Goal: Information Seeking & Learning: Learn about a topic

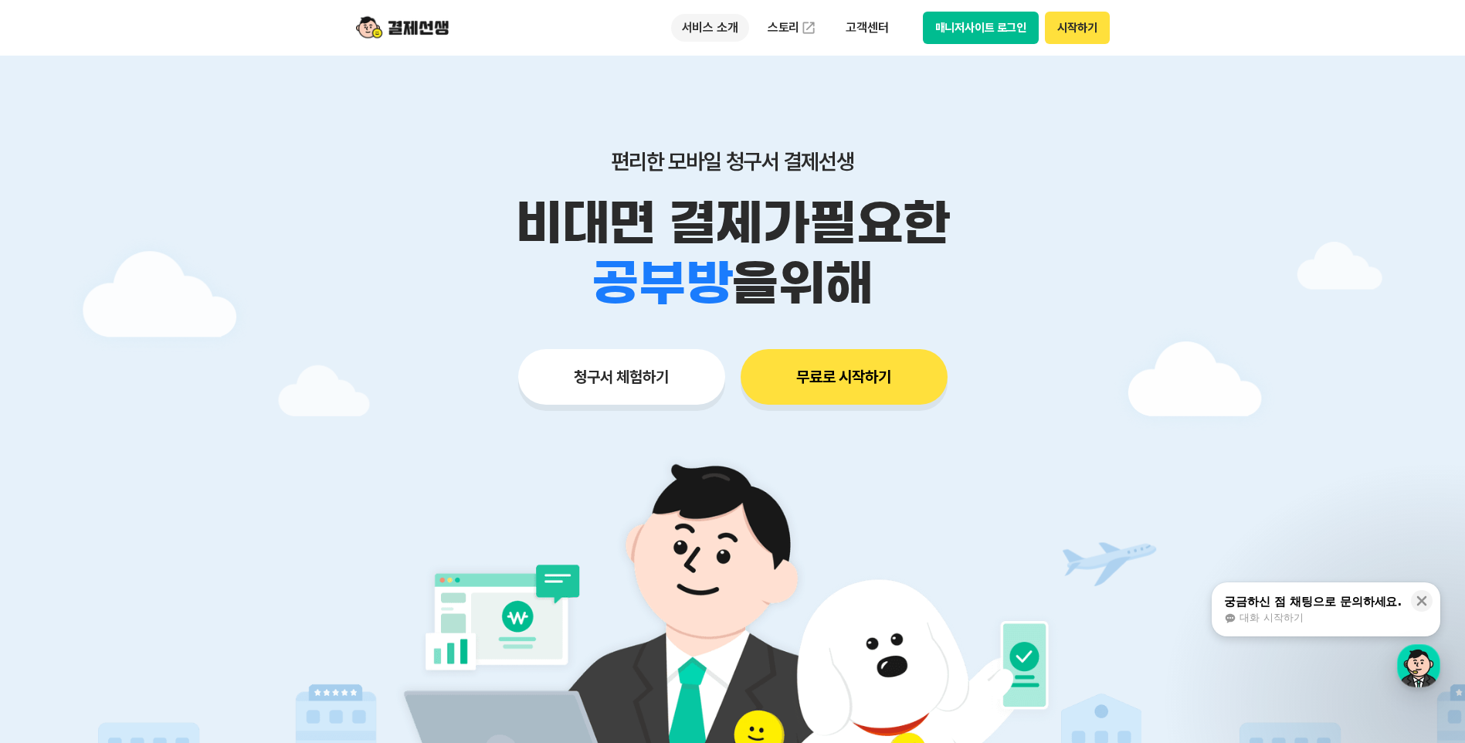
click at [722, 37] on p "서비스 소개" at bounding box center [710, 28] width 78 height 28
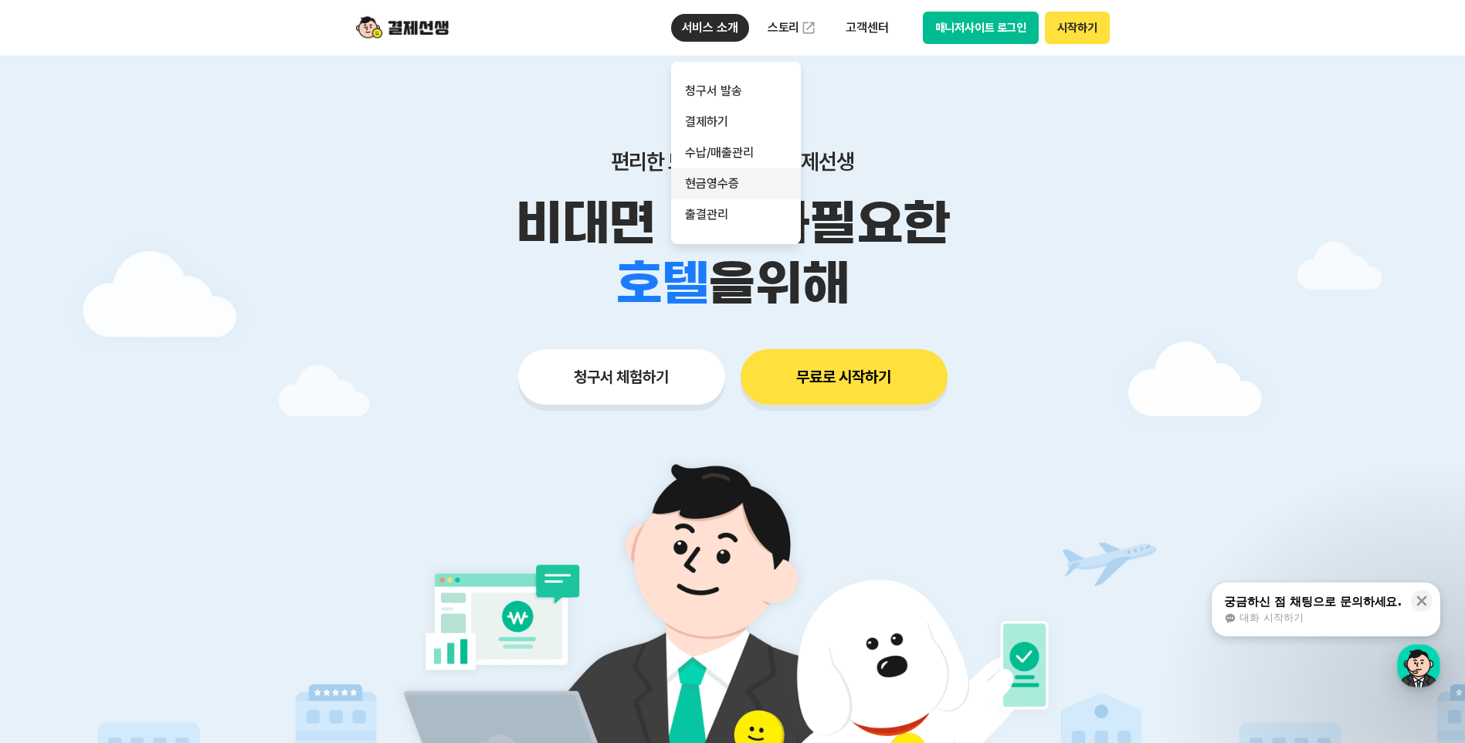
click at [736, 192] on link "현금영수증" at bounding box center [736, 183] width 130 height 31
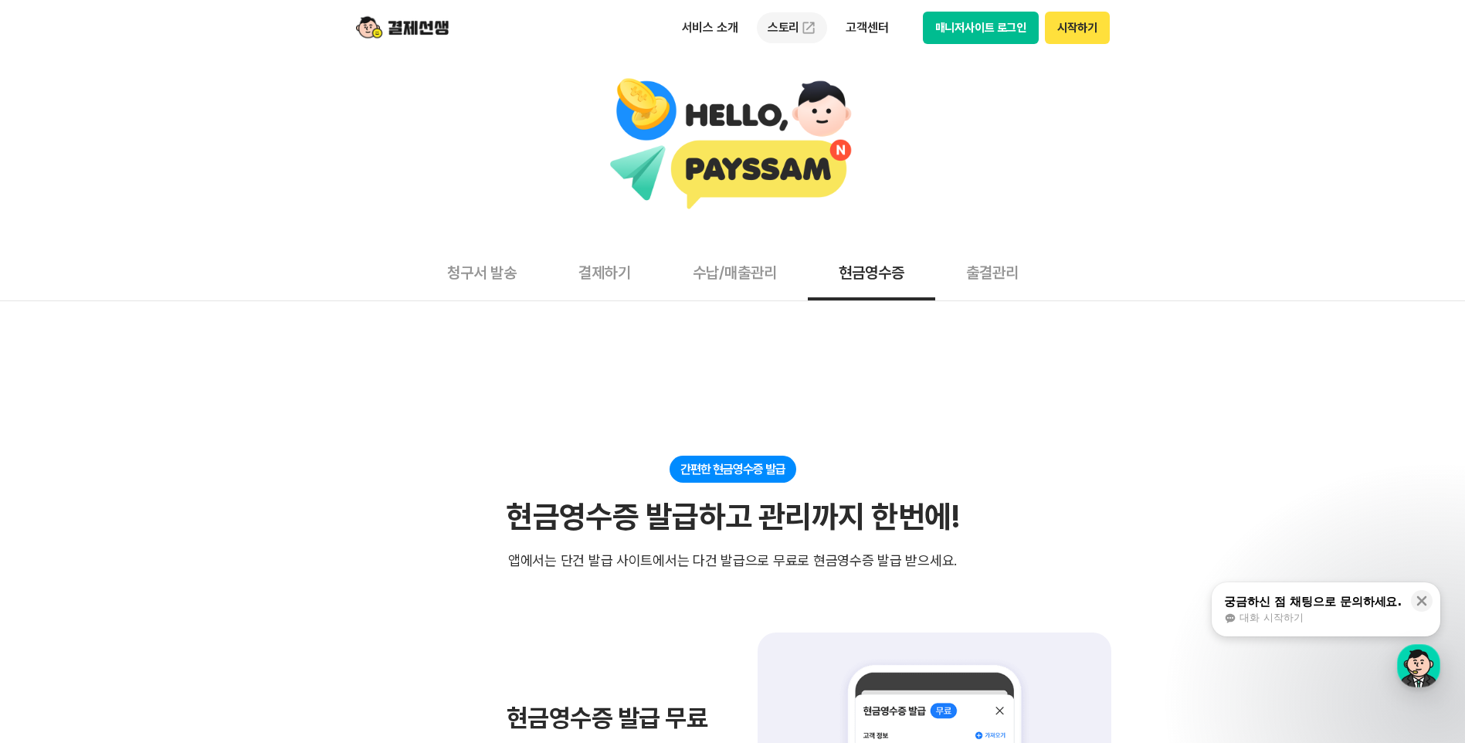
click at [791, 29] on link "스토리" at bounding box center [792, 27] width 71 height 31
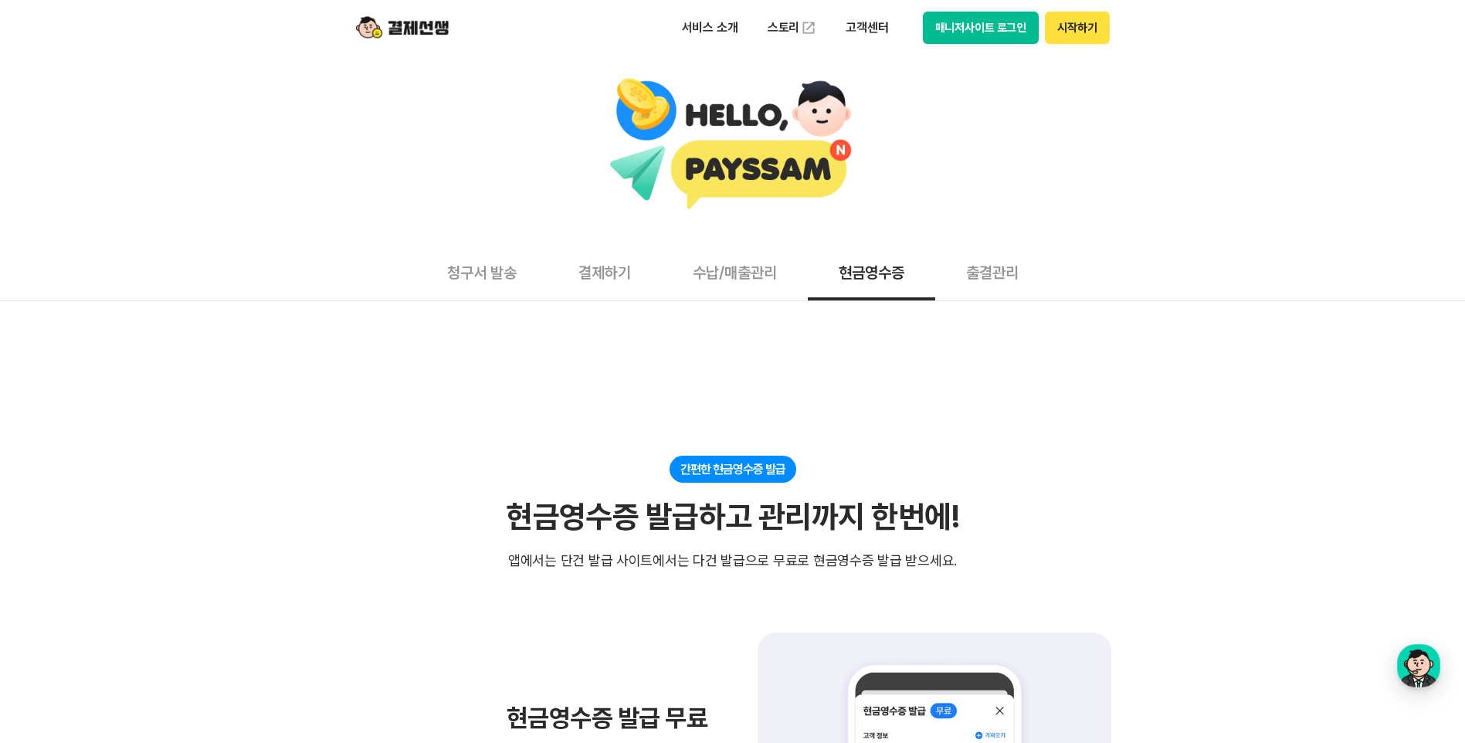
click at [991, 266] on button "출결관리" at bounding box center [992, 271] width 114 height 57
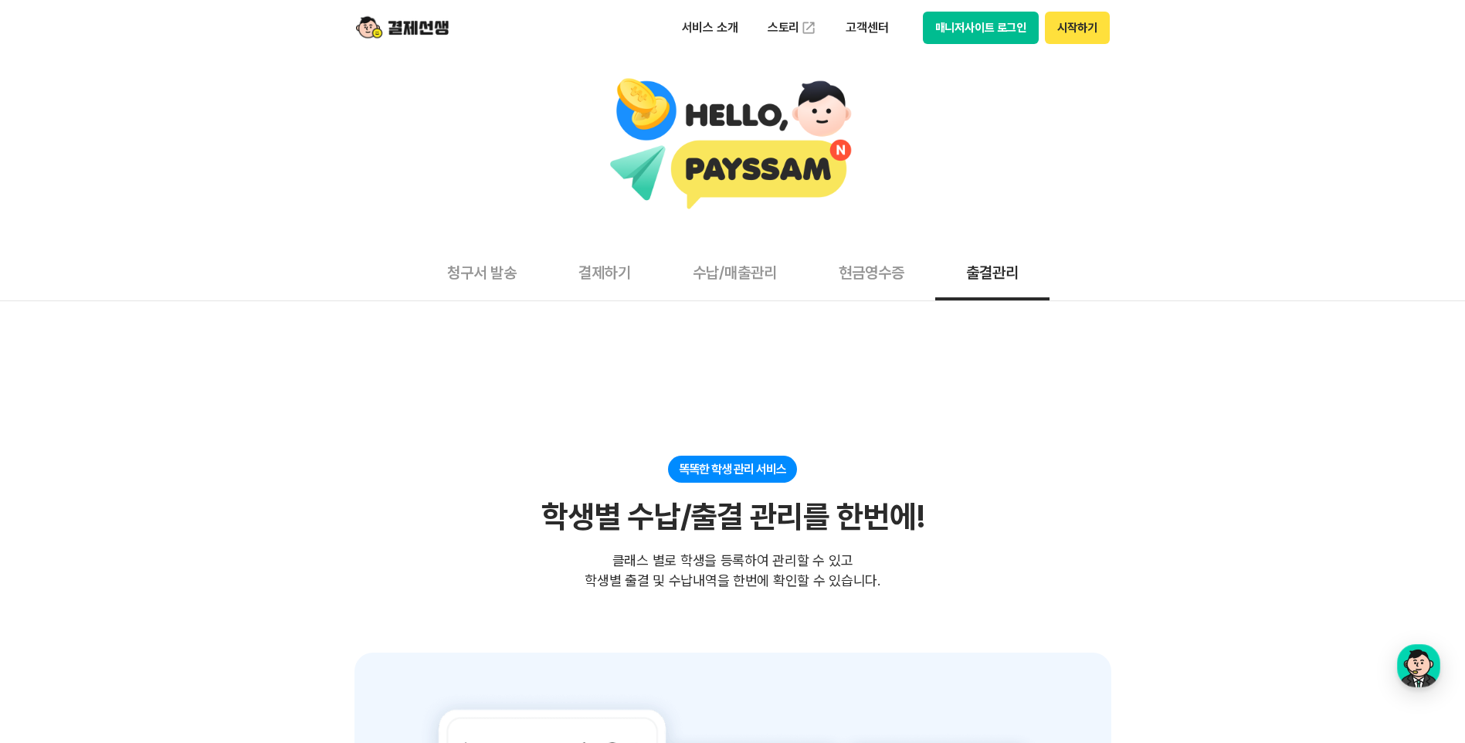
click at [911, 278] on button "현금영수증" at bounding box center [871, 271] width 127 height 57
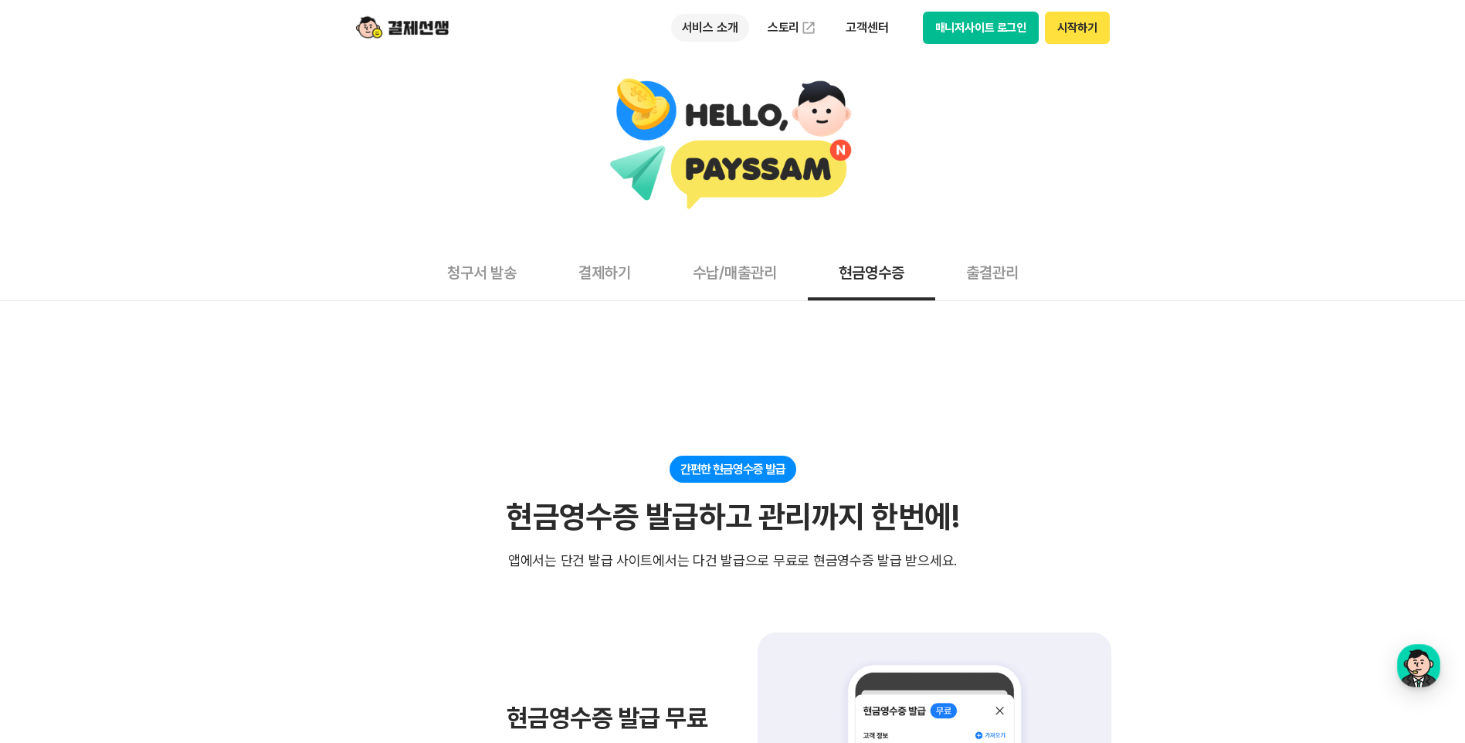
click at [707, 36] on p "서비스 소개" at bounding box center [710, 28] width 78 height 28
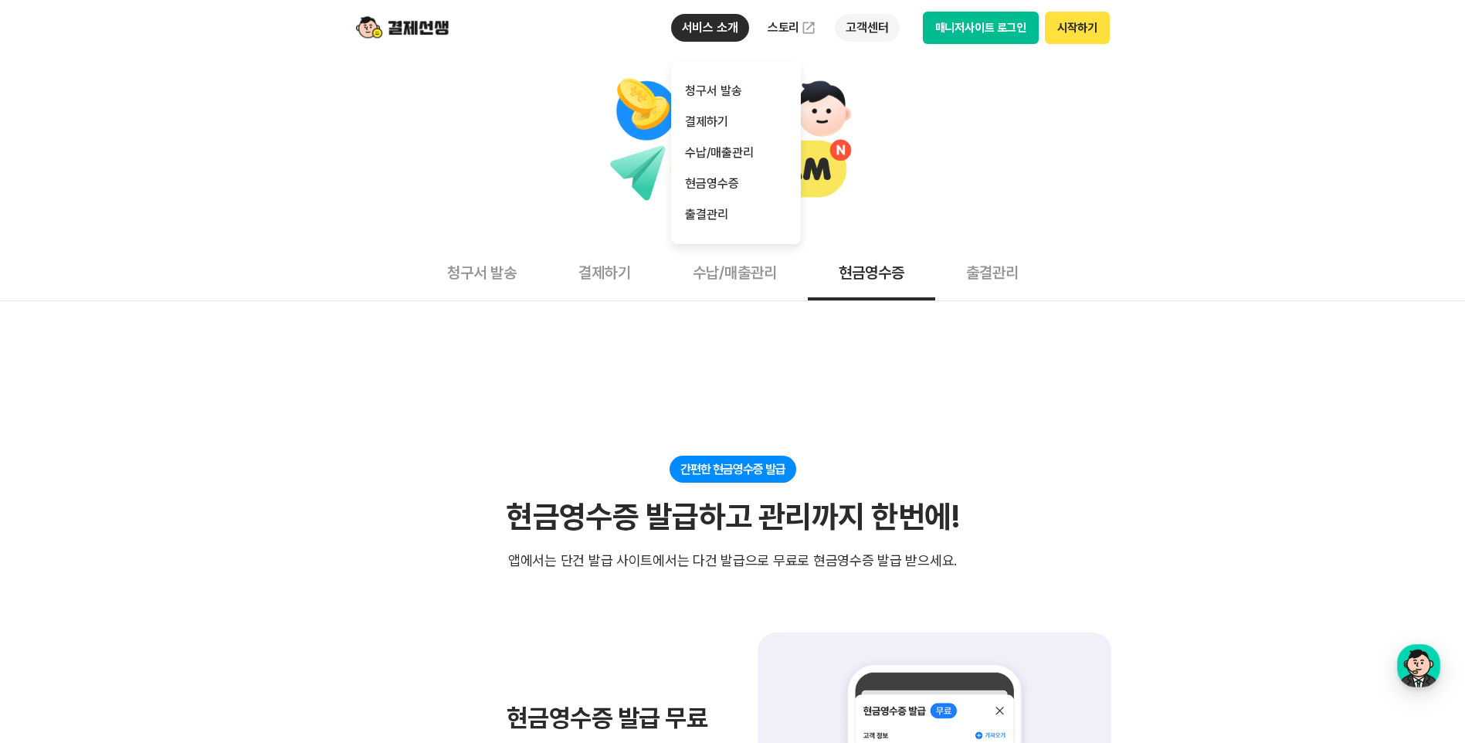
click at [889, 25] on p "고객센터" at bounding box center [867, 28] width 64 height 28
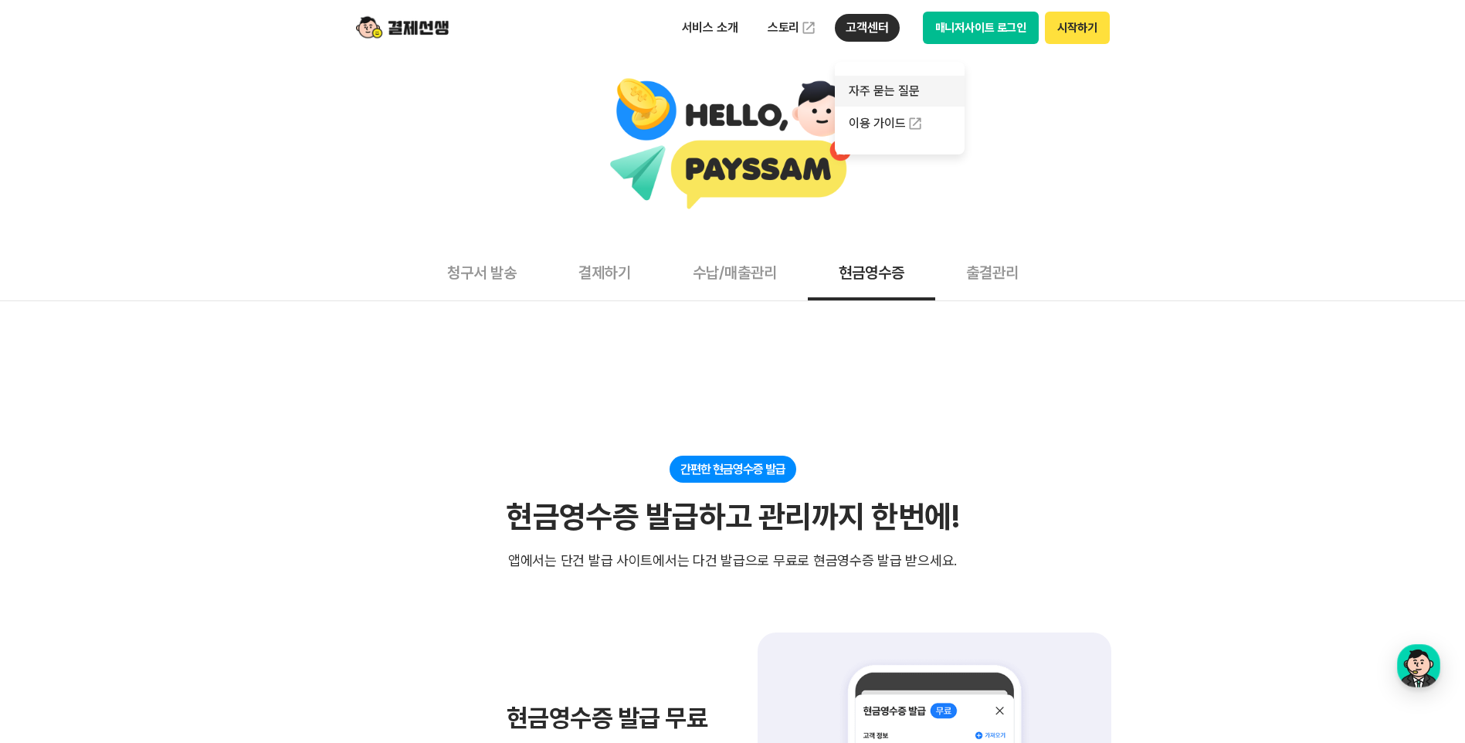
click at [896, 93] on link "자주 묻는 질문" at bounding box center [900, 91] width 130 height 31
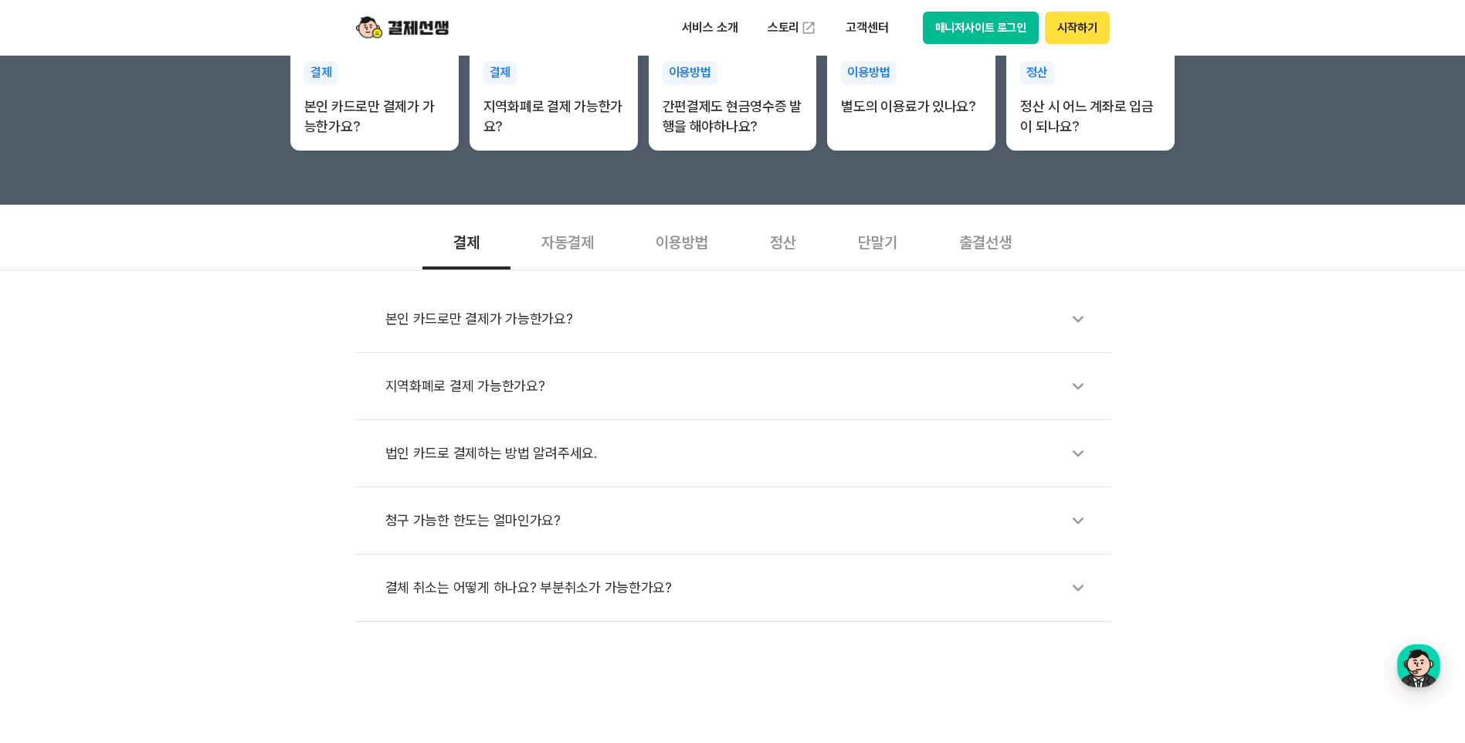
scroll to position [386, 0]
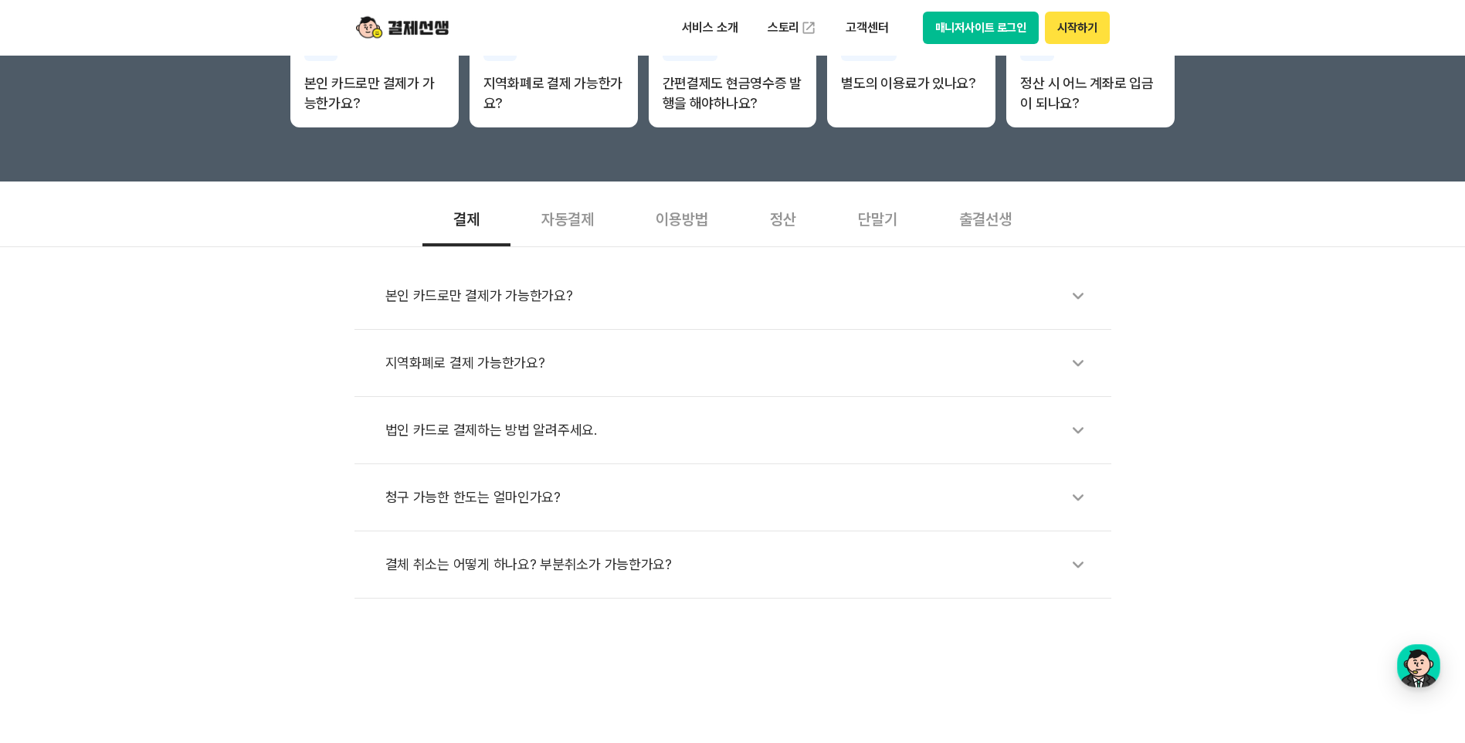
click at [576, 222] on div "자동결제" at bounding box center [568, 217] width 114 height 57
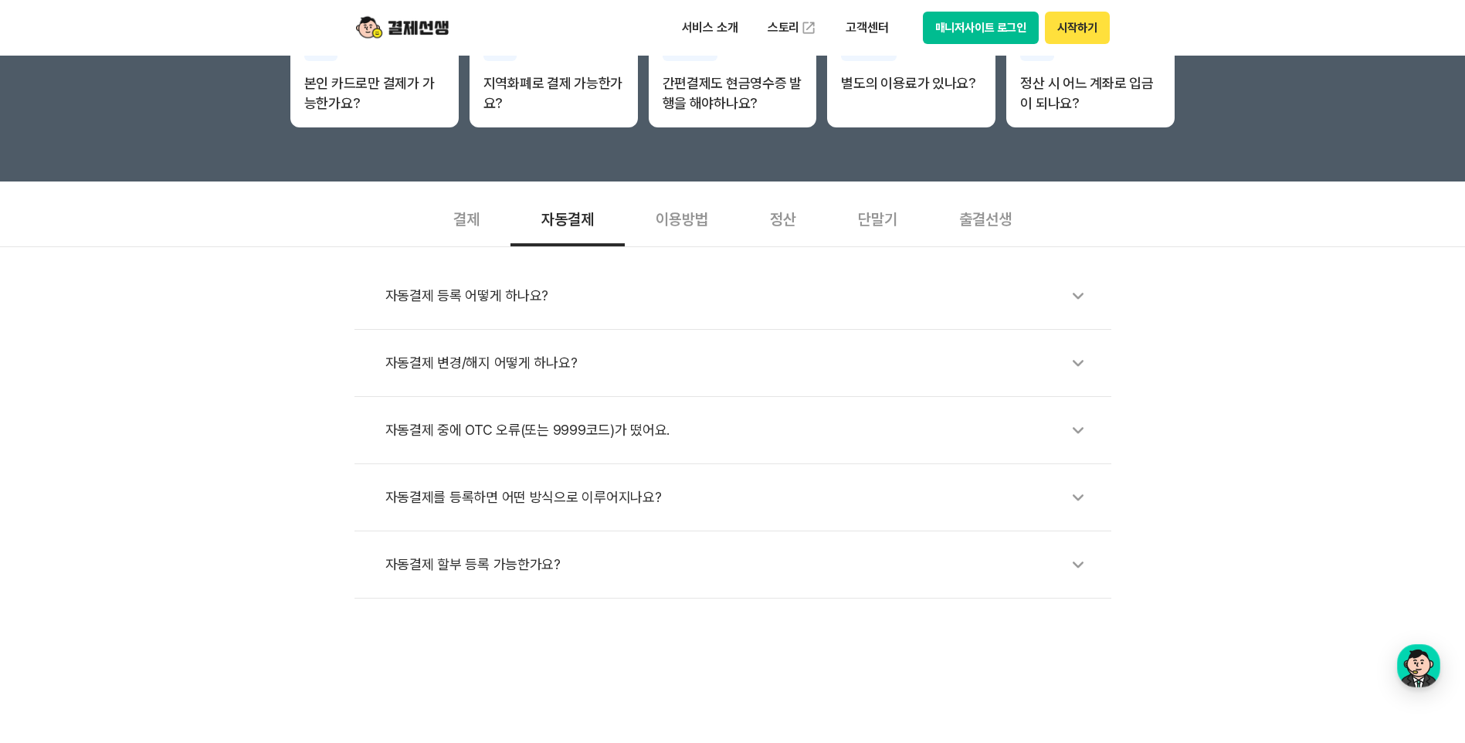
click at [690, 226] on div "이용방법" at bounding box center [682, 217] width 114 height 57
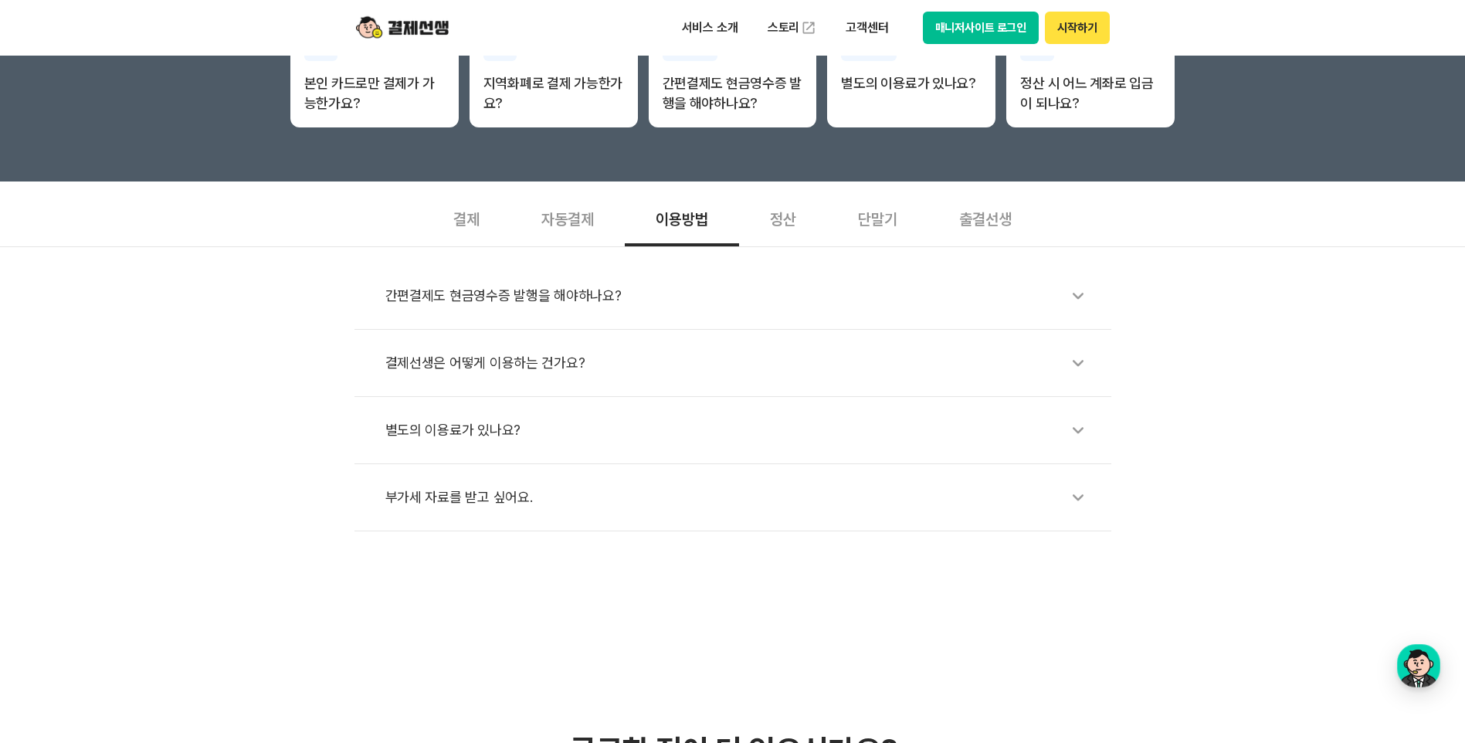
click at [785, 224] on div "정산" at bounding box center [783, 217] width 88 height 57
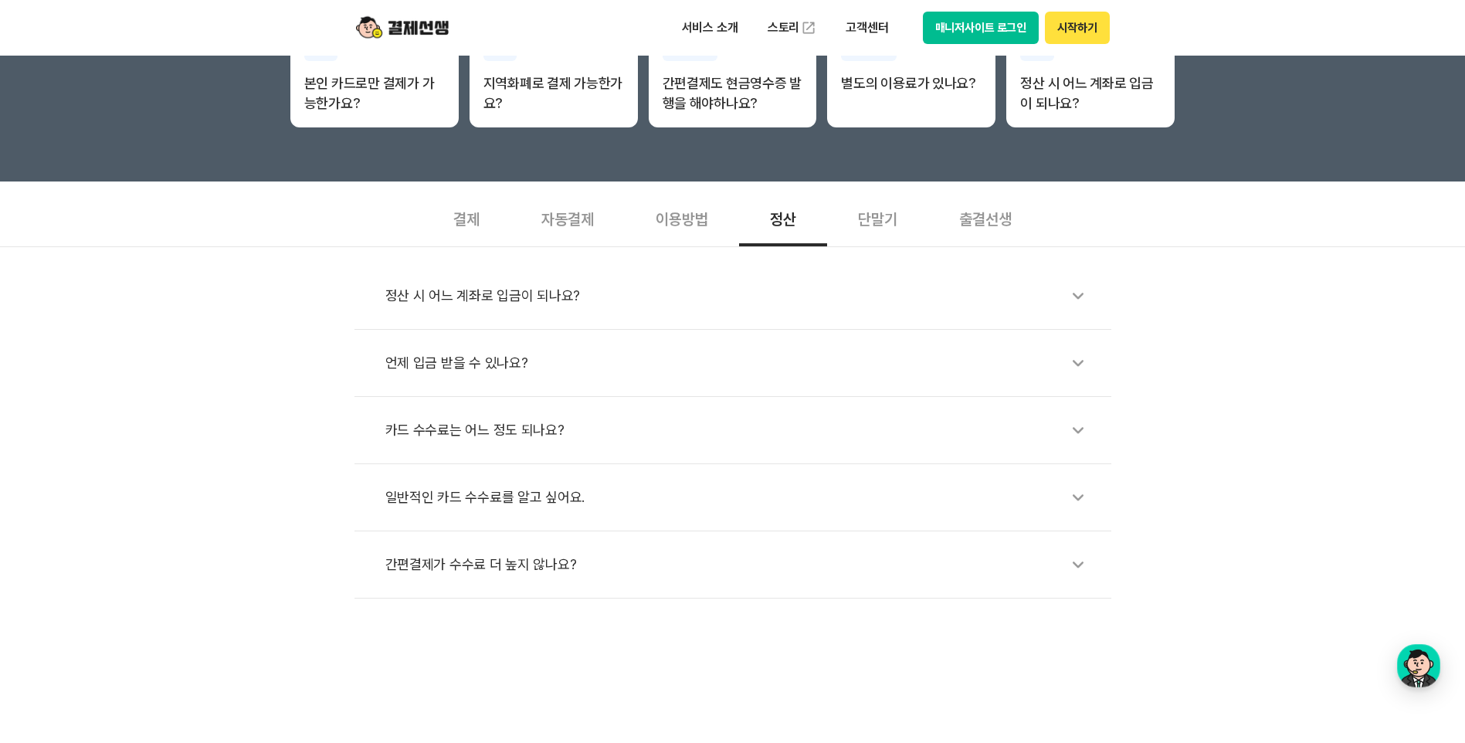
click at [886, 219] on div "단말기" at bounding box center [877, 217] width 101 height 57
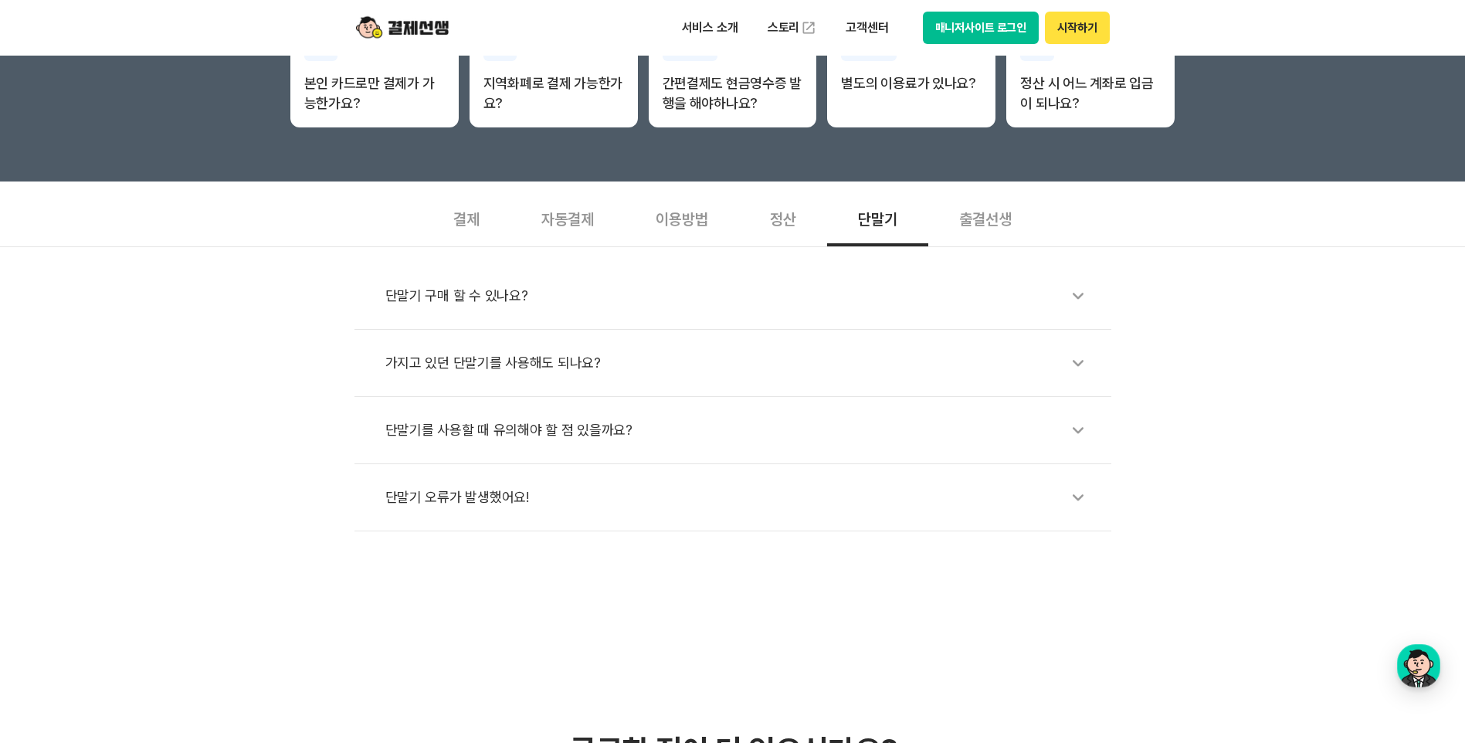
click at [1006, 200] on div "출결선생" at bounding box center [985, 217] width 114 height 57
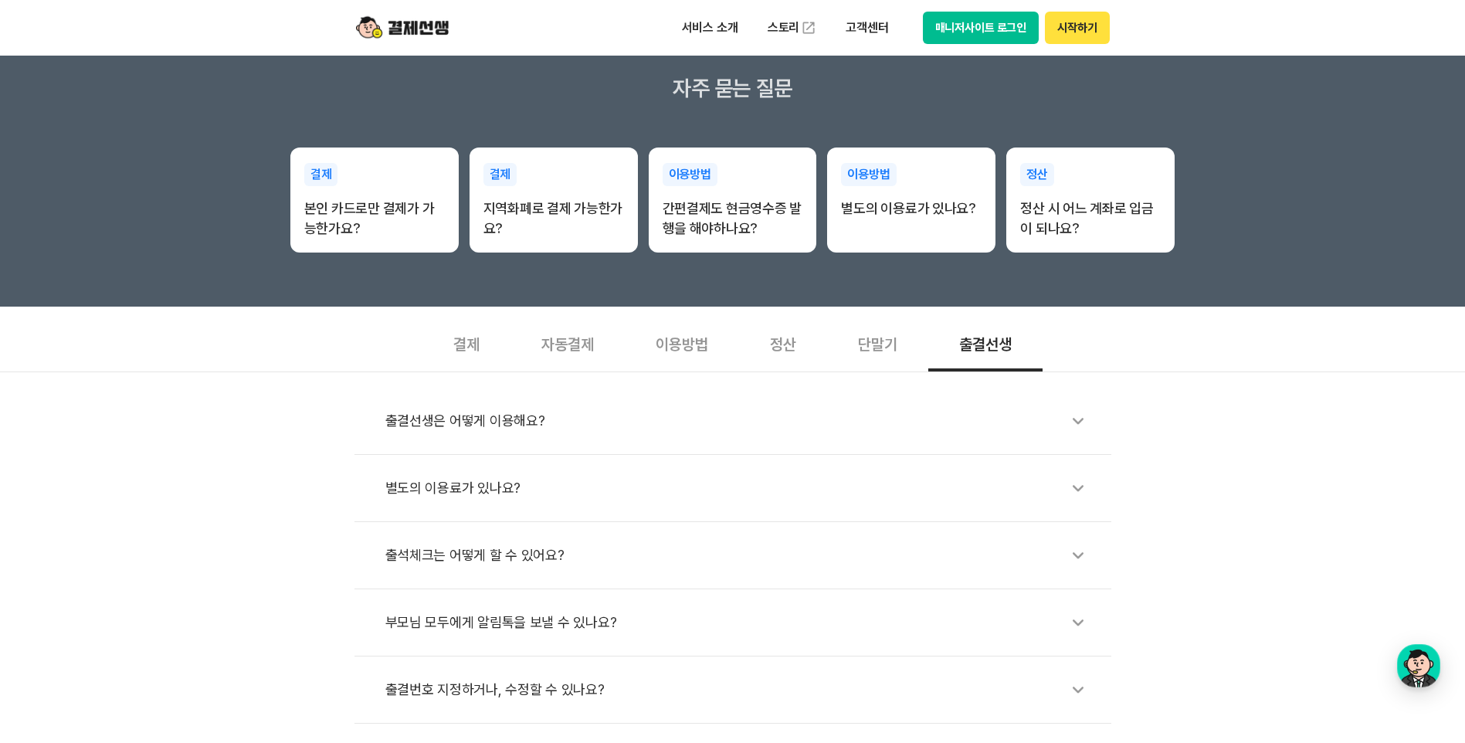
scroll to position [232, 0]
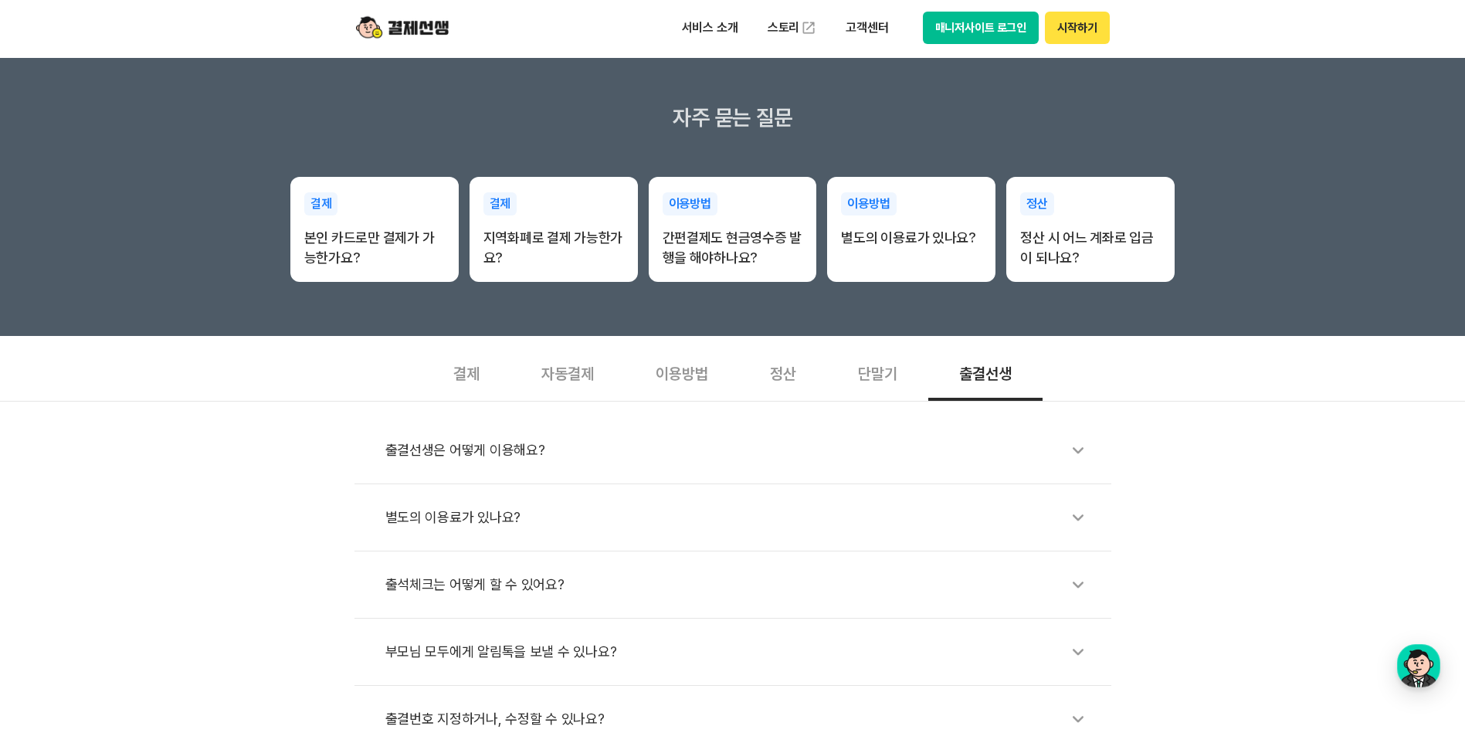
click at [1318, 589] on div "출결선생은 어떻게 이용해요? 별도의 이용료가 있나요? 출석체크는 어떻게 할 수 있어요? 부모님 모두에게 알림톡을 보낼 수 있나요? 출결번호 지…" at bounding box center [732, 577] width 1465 height 352
click at [1156, 471] on div "출결선생은 어떻게 이용해요? 별도의 이용료가 있나요? 출석체크는 어떻게 할 수 있어요? 부모님 모두에게 알림톡을 보낼 수 있나요? 출결번호 지…" at bounding box center [732, 577] width 1465 height 352
click at [1208, 524] on div "출결선생은 어떻게 이용해요? 별도의 이용료가 있나요? 출석체크는 어떻게 할 수 있어요? 부모님 모두에게 알림톡을 보낼 수 있나요? 출결번호 지…" at bounding box center [732, 577] width 1465 height 352
click at [1186, 481] on div "출결선생은 어떻게 이용해요? 별도의 이용료가 있나요? 출석체크는 어떻게 할 수 있어요? 부모님 모두에게 알림톡을 보낼 수 있나요? 출결번호 지…" at bounding box center [732, 577] width 1465 height 352
click at [1187, 485] on div "출결선생은 어떻게 이용해요? 별도의 이용료가 있나요? 출석체크는 어떻게 할 수 있어요? 부모님 모두에게 알림톡을 보낼 수 있나요? 출결번호 지…" at bounding box center [732, 577] width 1465 height 352
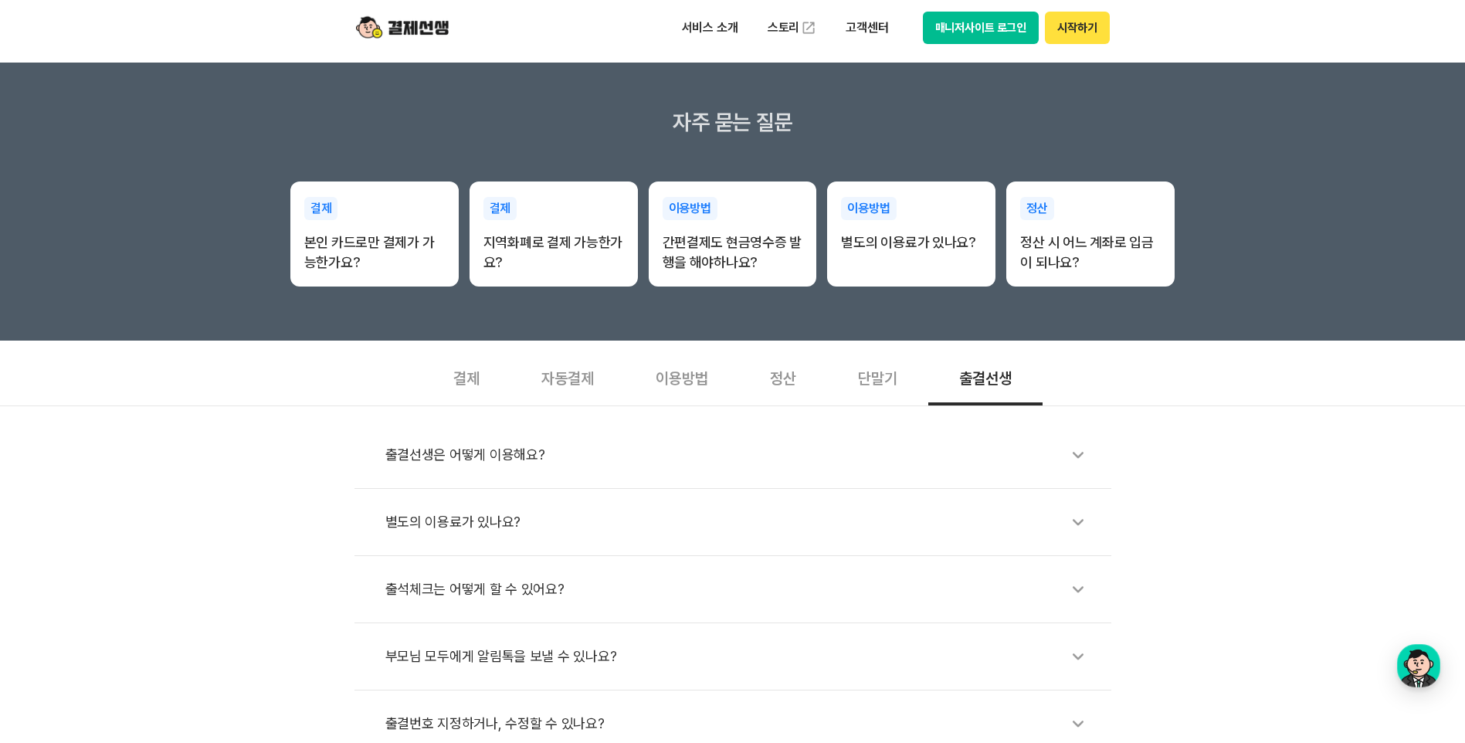
scroll to position [0, 0]
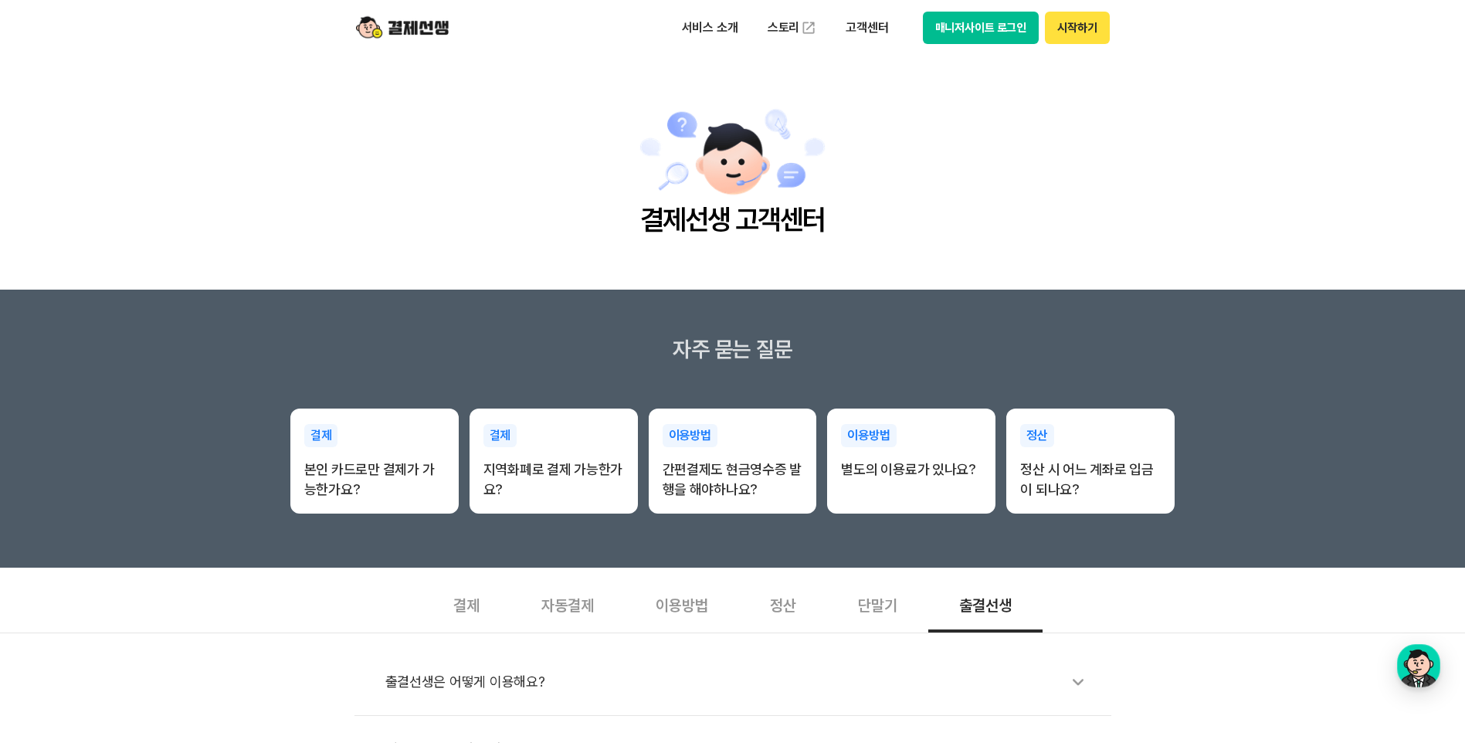
click at [1206, 239] on main "결제선생 고객센터" at bounding box center [732, 173] width 1465 height 234
click at [1105, 187] on main "결제선생 고객센터" at bounding box center [732, 173] width 1465 height 234
click at [1243, 222] on main "결제선생 고객센터" at bounding box center [732, 173] width 1465 height 234
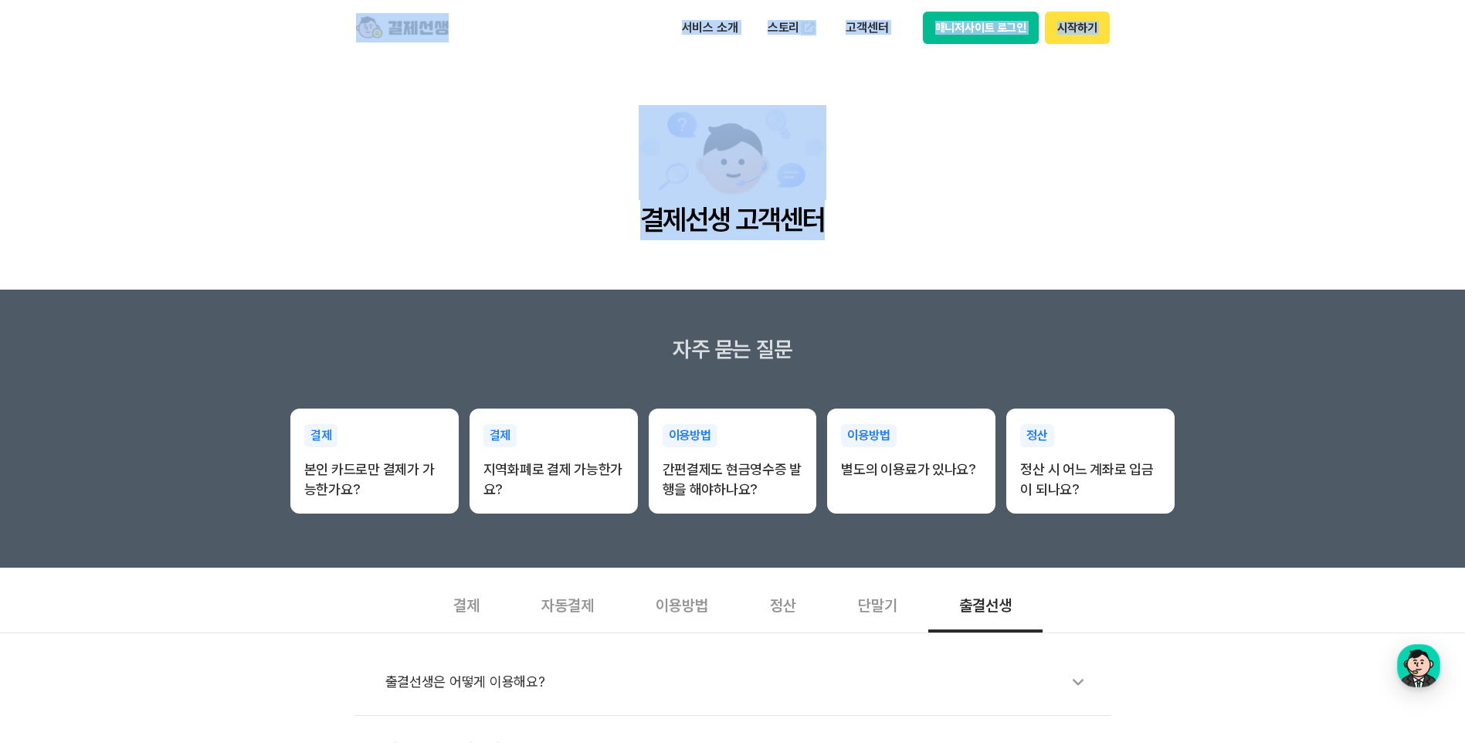
drag, startPoint x: 243, startPoint y: 23, endPoint x: 1266, endPoint y: 204, distance: 1039.2
drag, startPoint x: 1266, startPoint y: 204, endPoint x: 1291, endPoint y: 205, distance: 25.5
click at [1291, 205] on main "결제선생 고객센터" at bounding box center [732, 173] width 1465 height 234
click at [1162, 206] on main "결제선생 고객센터" at bounding box center [732, 173] width 1465 height 234
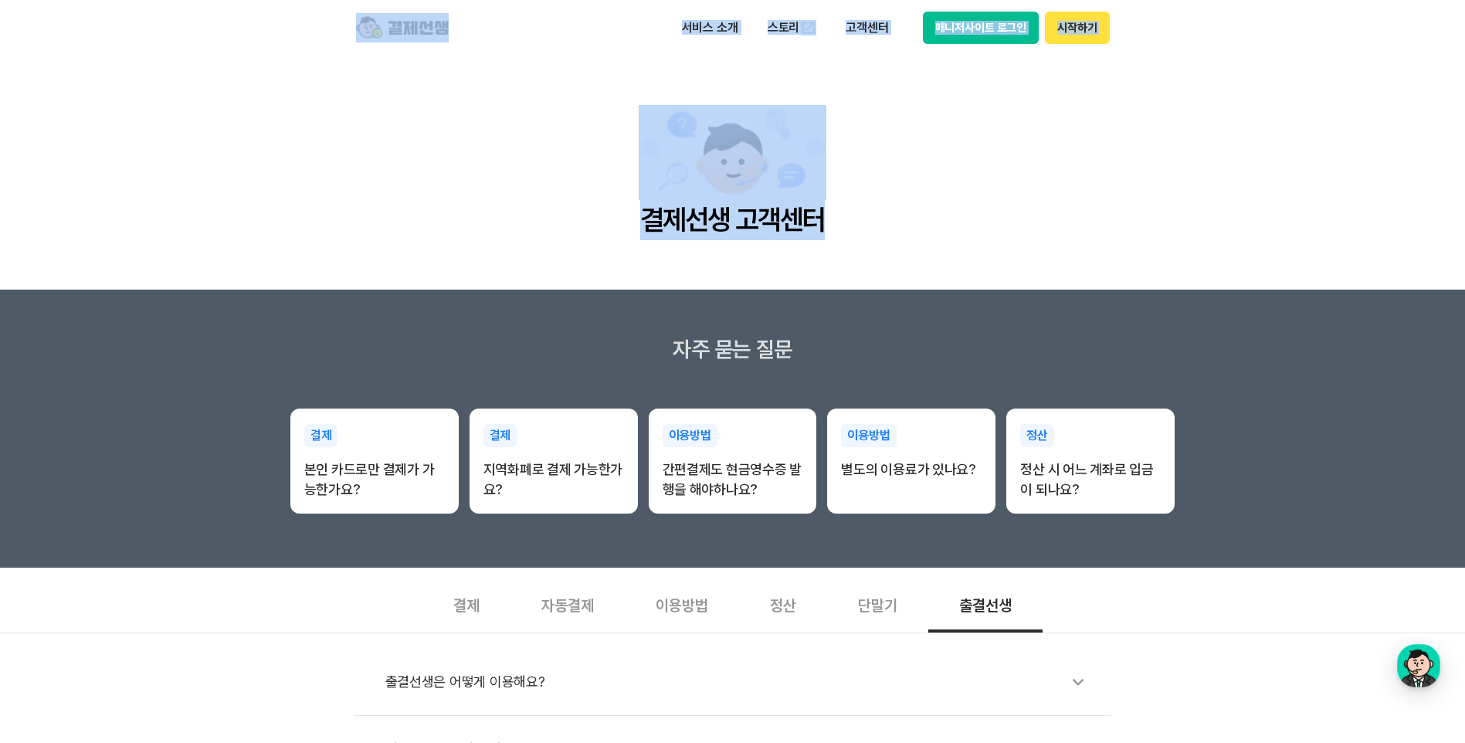
drag, startPoint x: 239, startPoint y: 10, endPoint x: 1271, endPoint y: 249, distance: 1059.1
click at [1271, 245] on main "결제선생 고객센터" at bounding box center [732, 173] width 1465 height 234
drag, startPoint x: 215, startPoint y: 19, endPoint x: 1237, endPoint y: 316, distance: 1064.0
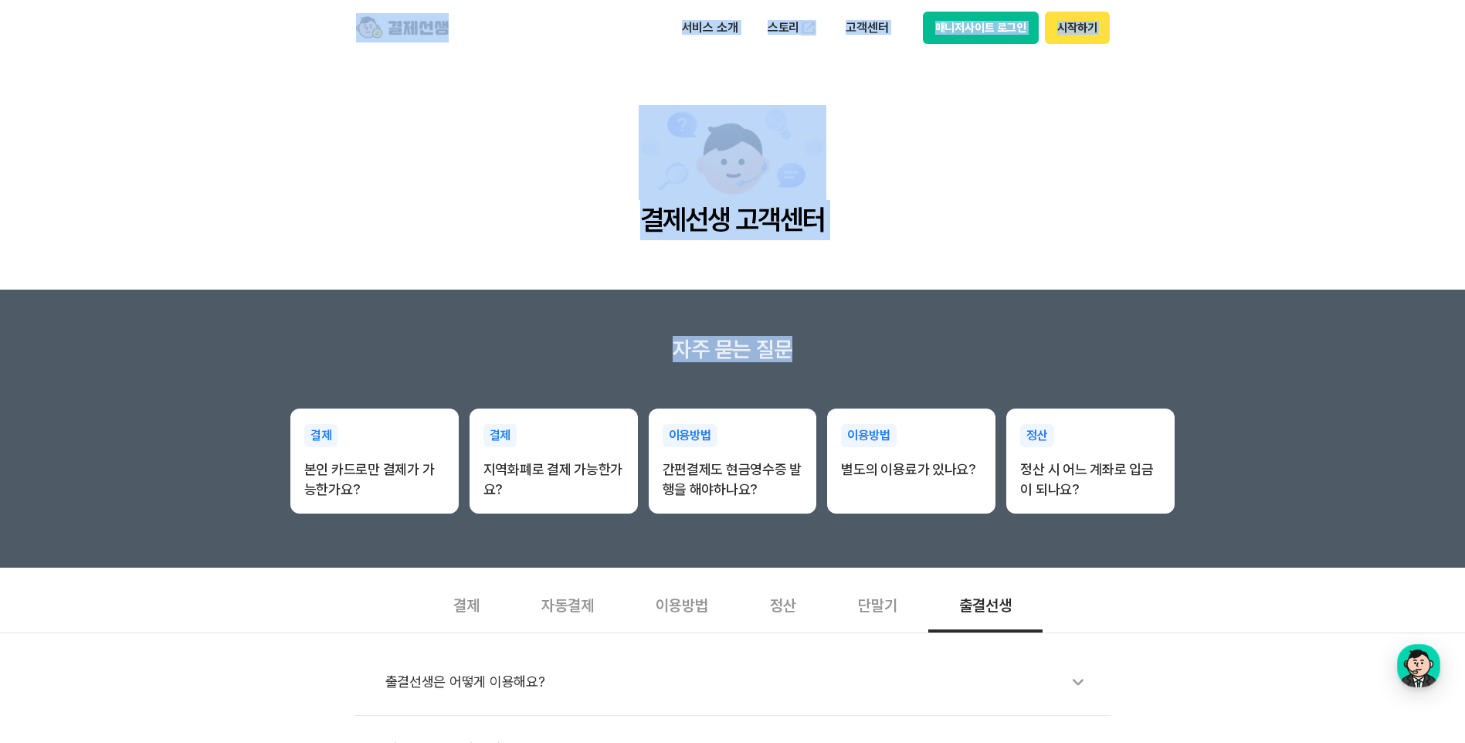
drag, startPoint x: 1237, startPoint y: 316, endPoint x: 981, endPoint y: 273, distance: 260.0
click at [981, 276] on main "결제선생 고객센터" at bounding box center [732, 173] width 1465 height 234
click at [981, 273] on main "결제선생 고객센터" at bounding box center [732, 173] width 1465 height 234
click at [979, 260] on main "결제선생 고객센터" at bounding box center [732, 173] width 1465 height 234
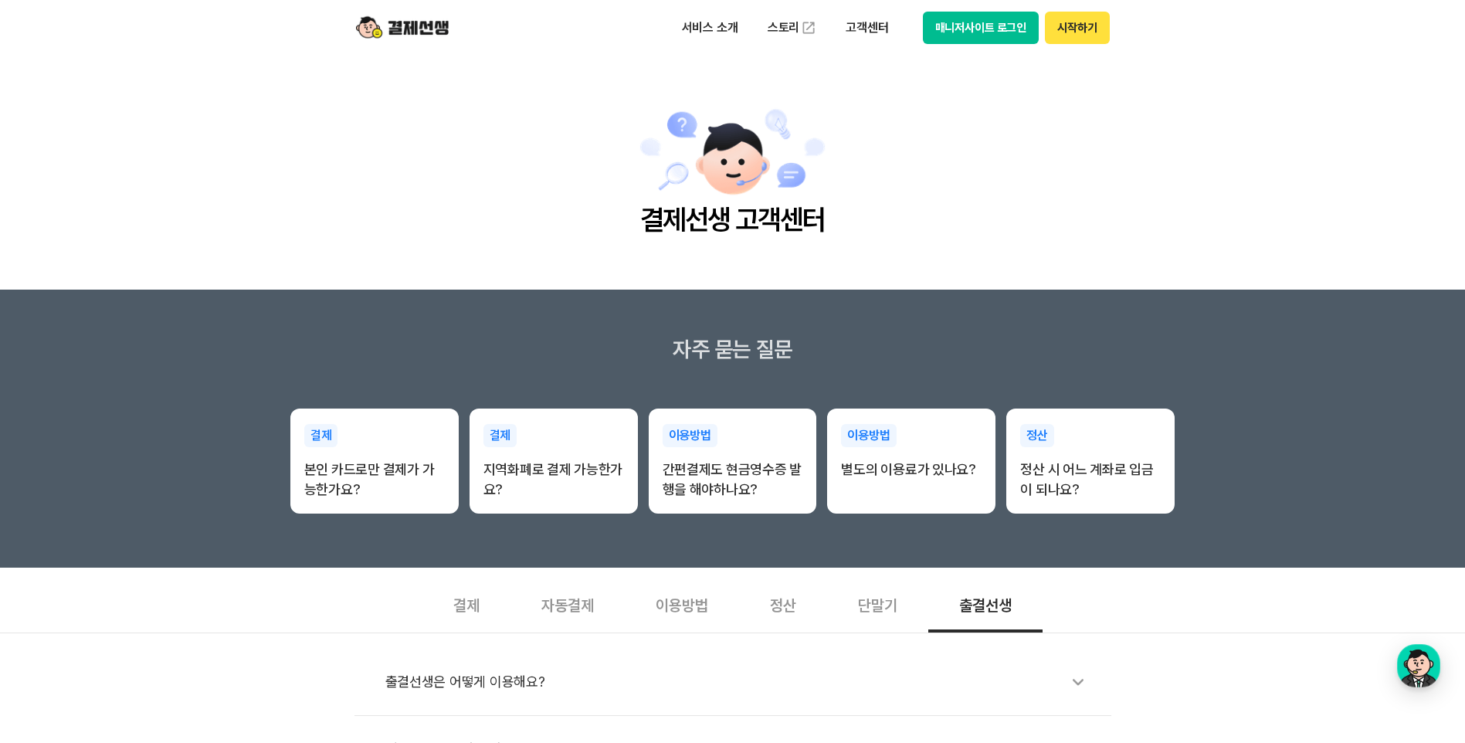
click at [1064, 158] on main "결제선생 고객센터" at bounding box center [732, 173] width 1465 height 234
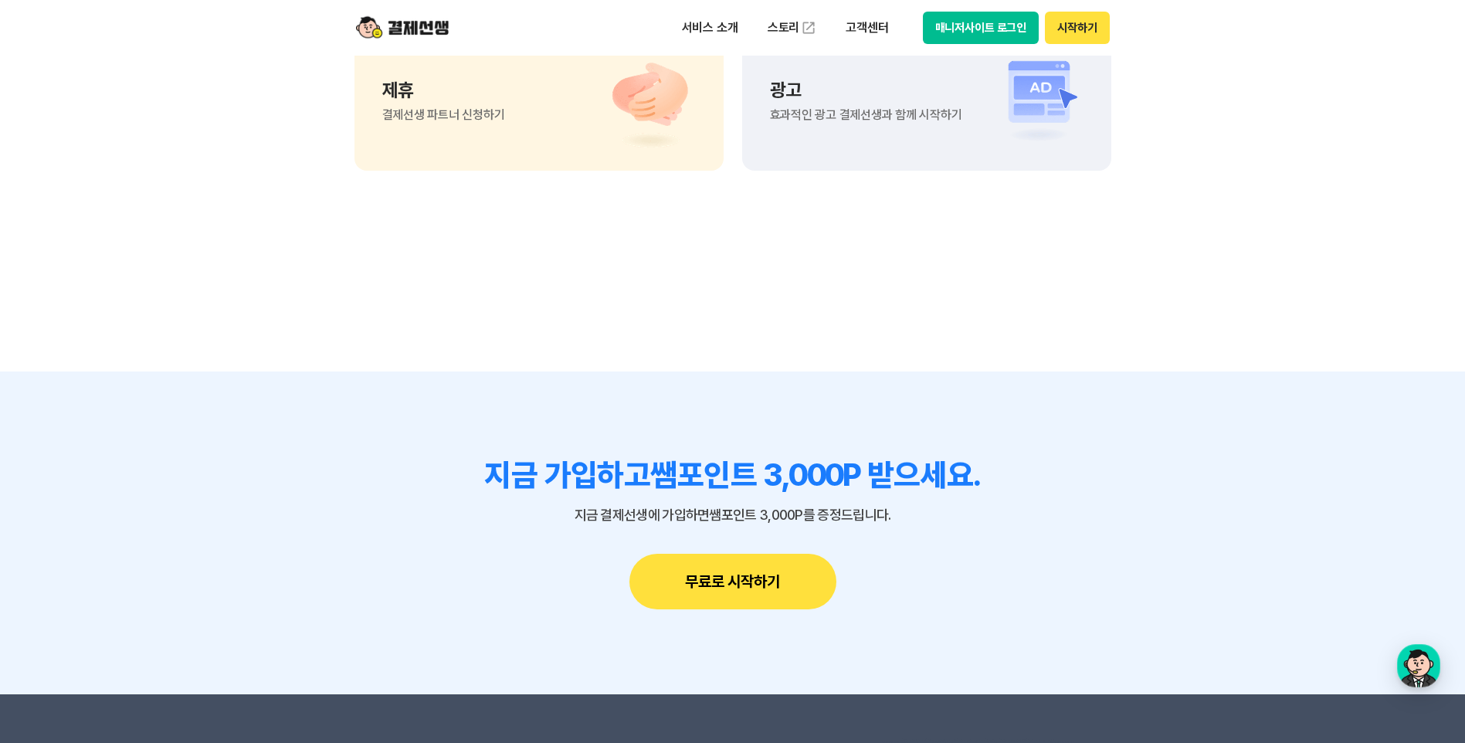
scroll to position [1081, 0]
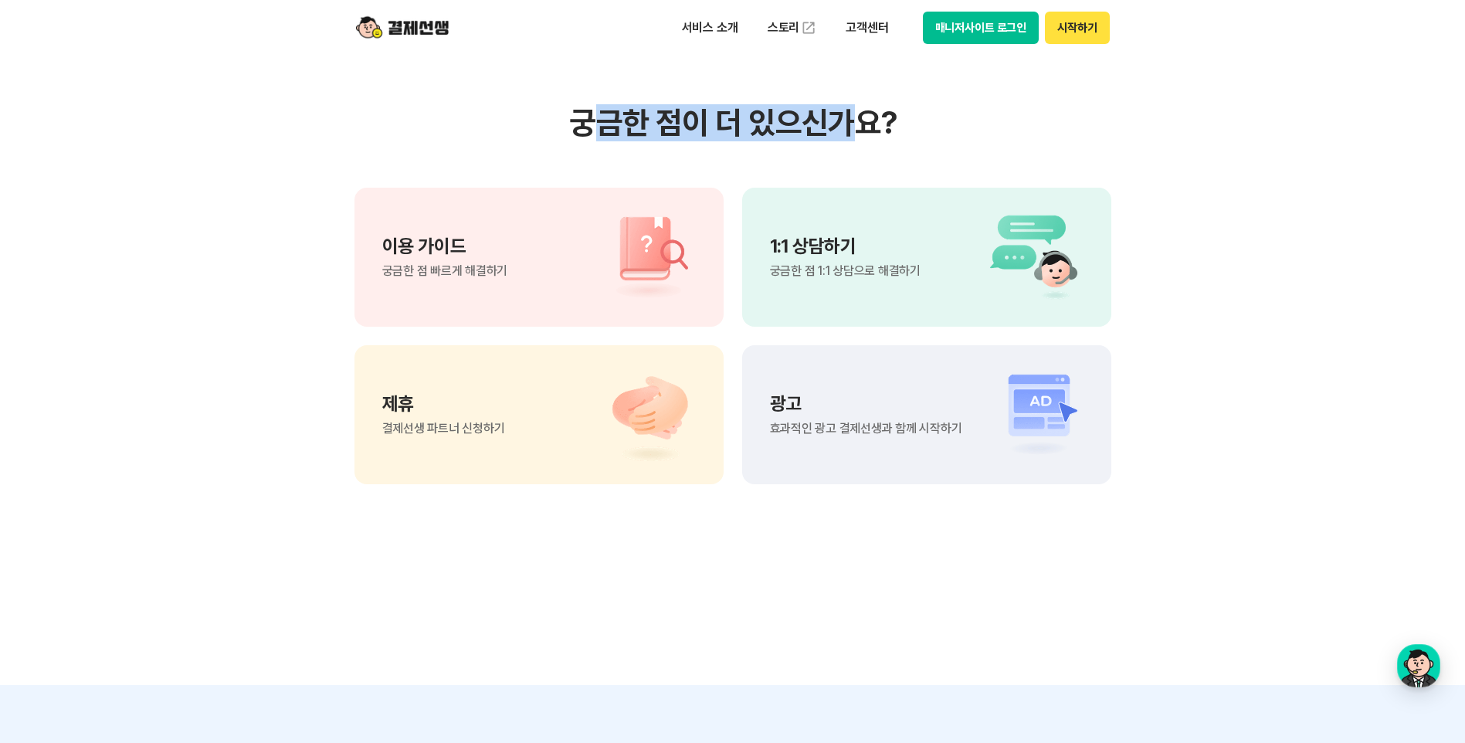
drag, startPoint x: 599, startPoint y: 121, endPoint x: 866, endPoint y: 129, distance: 267.3
click at [866, 129] on h3 "궁금한 점이 더 있으신가요?" at bounding box center [733, 122] width 757 height 37
click at [867, 129] on h3 "궁금한 점이 더 있으신가요?" at bounding box center [733, 122] width 757 height 37
drag, startPoint x: 868, startPoint y: 127, endPoint x: 599, endPoint y: 120, distance: 269.7
click at [599, 120] on h3 "궁금한 점이 더 있으신가요?" at bounding box center [733, 122] width 757 height 37
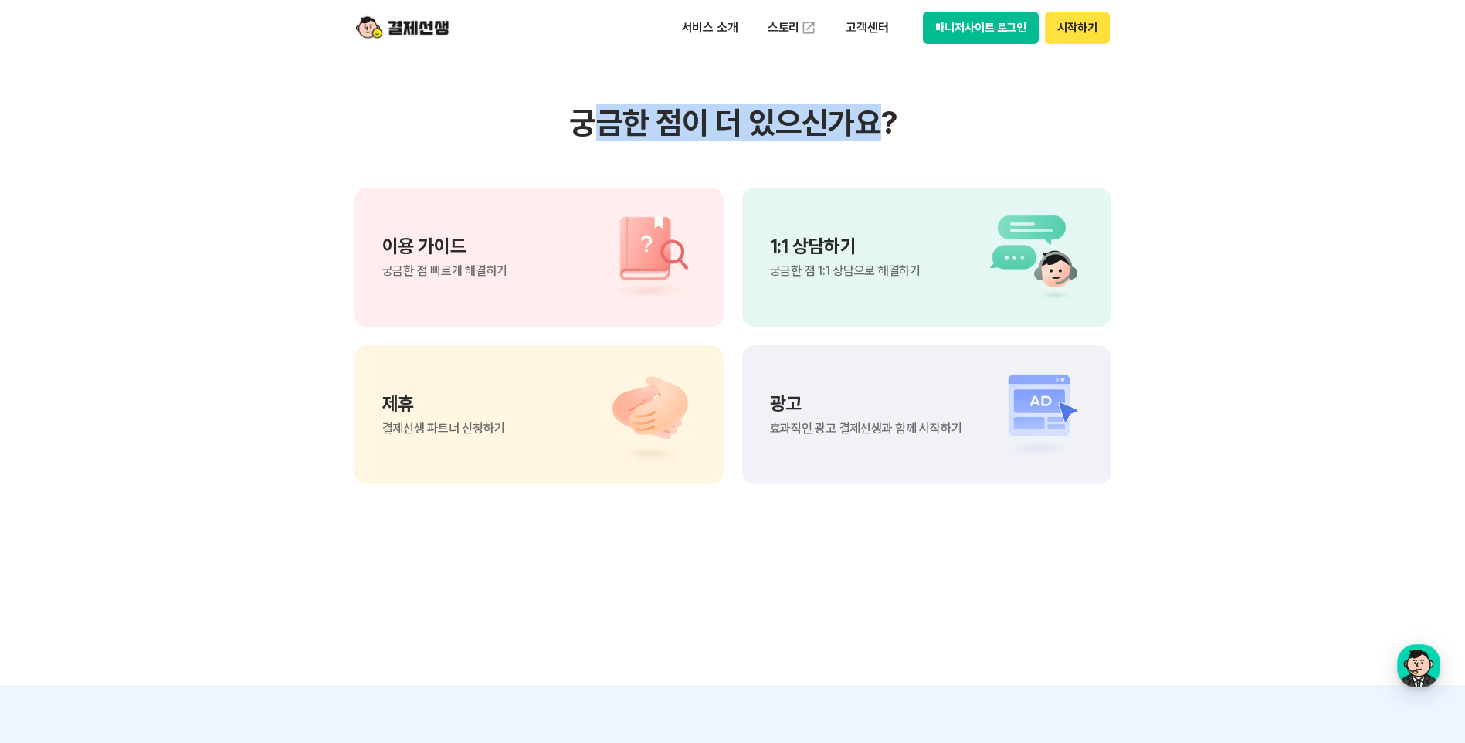
click at [599, 120] on h3 "궁금한 점이 더 있으신가요?" at bounding box center [733, 122] width 757 height 37
drag, startPoint x: 599, startPoint y: 120, endPoint x: 859, endPoint y: 103, distance: 260.8
click at [859, 103] on section "궁금한 점이 더 있으신가요? 이용 가이드 궁금한 점 빠르게 해결하기 1:1 상담하기 궁금한 점 1:1 상담으로 해결하기 제휴 결제선생 파트너 …" at bounding box center [732, 294] width 1465 height 782
drag, startPoint x: 859, startPoint y: 103, endPoint x: 779, endPoint y: 124, distance: 82.8
click at [779, 124] on h3 "궁금한 점이 더 있으신가요?" at bounding box center [733, 122] width 757 height 37
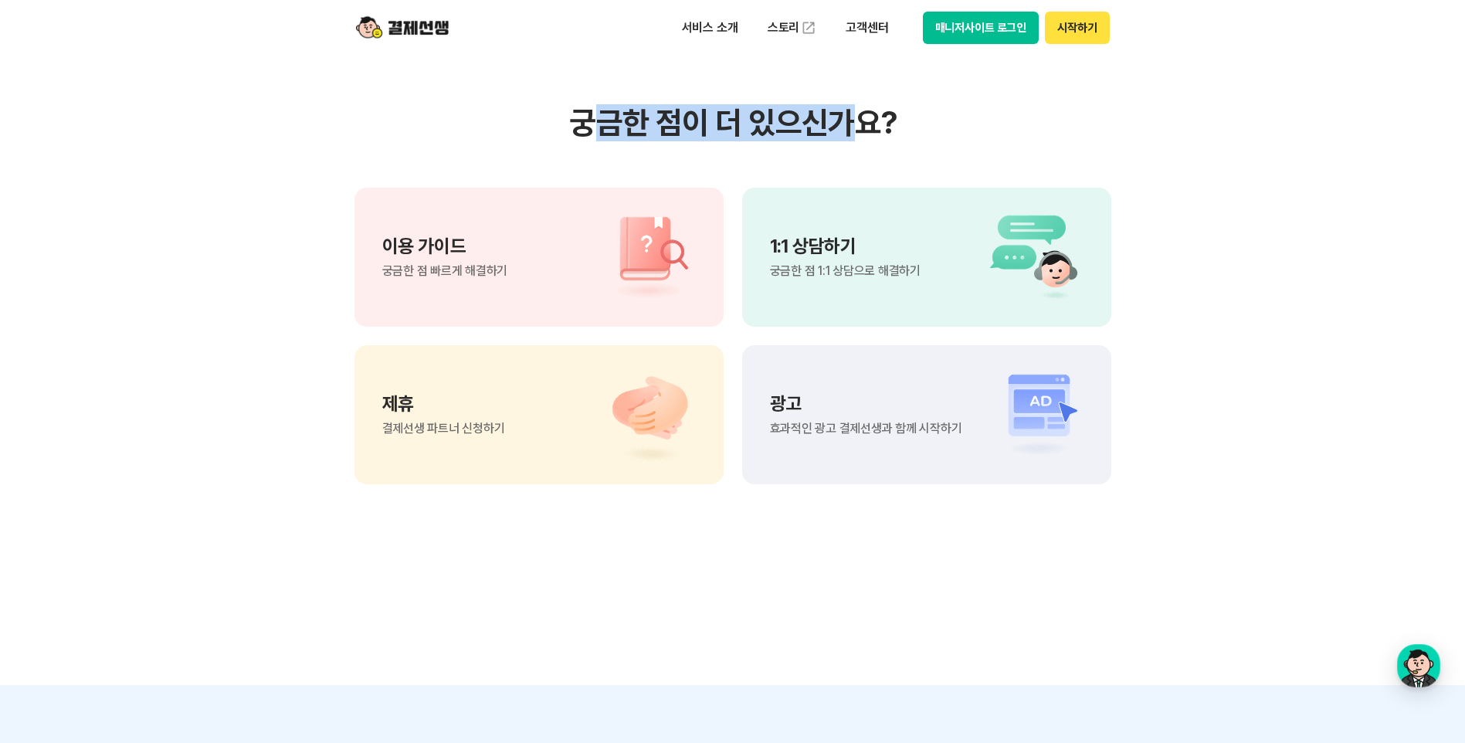
drag, startPoint x: 604, startPoint y: 124, endPoint x: 844, endPoint y: 118, distance: 240.3
click at [844, 118] on h3 "궁금한 점이 더 있으신가요?" at bounding box center [733, 122] width 757 height 37
drag, startPoint x: 591, startPoint y: 115, endPoint x: 851, endPoint y: 120, distance: 260.3
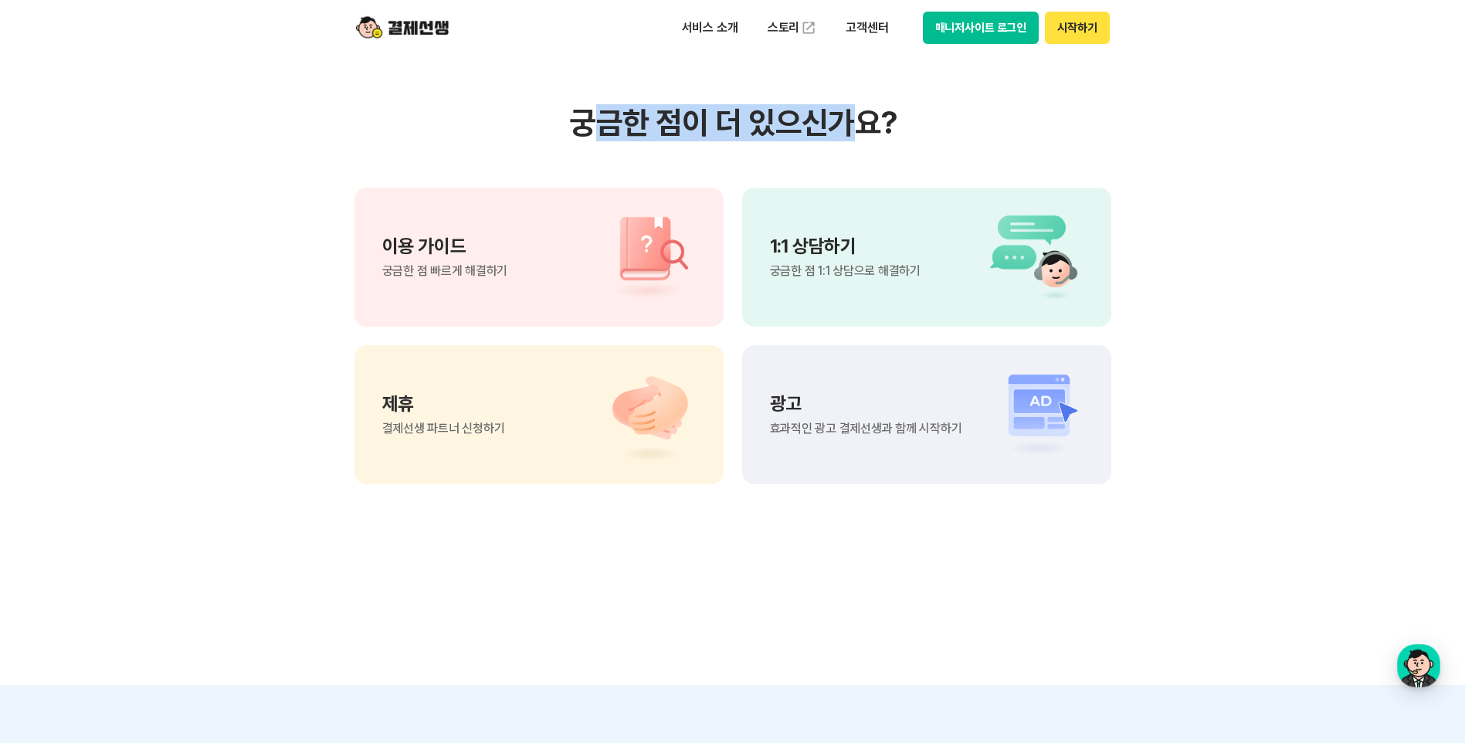
click at [851, 120] on h3 "궁금한 점이 더 있으신가요?" at bounding box center [733, 122] width 757 height 37
drag, startPoint x: 851, startPoint y: 120, endPoint x: 816, endPoint y: 127, distance: 36.4
click at [816, 127] on h3 "궁금한 점이 더 있으신가요?" at bounding box center [733, 122] width 757 height 37
drag, startPoint x: 602, startPoint y: 126, endPoint x: 737, endPoint y: 119, distance: 134.6
click at [737, 119] on h3 "궁금한 점이 더 있으신가요?" at bounding box center [733, 122] width 757 height 37
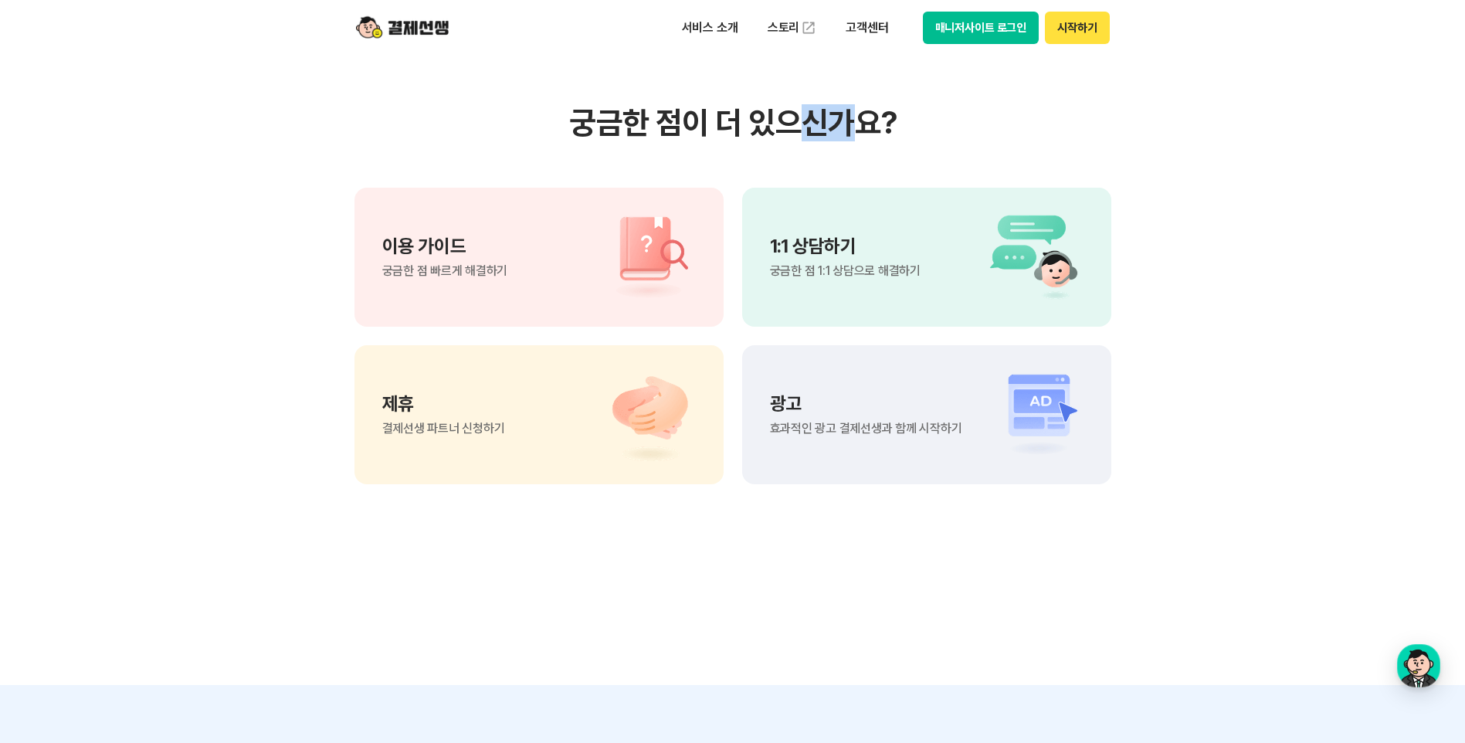
drag, startPoint x: 737, startPoint y: 119, endPoint x: 853, endPoint y: 117, distance: 116.6
click at [853, 117] on h3 "궁금한 점이 더 있으신가요?" at bounding box center [733, 122] width 757 height 37
drag, startPoint x: 853, startPoint y: 117, endPoint x: 685, endPoint y: 135, distance: 169.3
click at [692, 137] on h3 "궁금한 점이 더 있으신가요?" at bounding box center [733, 122] width 757 height 37
drag, startPoint x: 603, startPoint y: 128, endPoint x: 847, endPoint y: 114, distance: 244.5
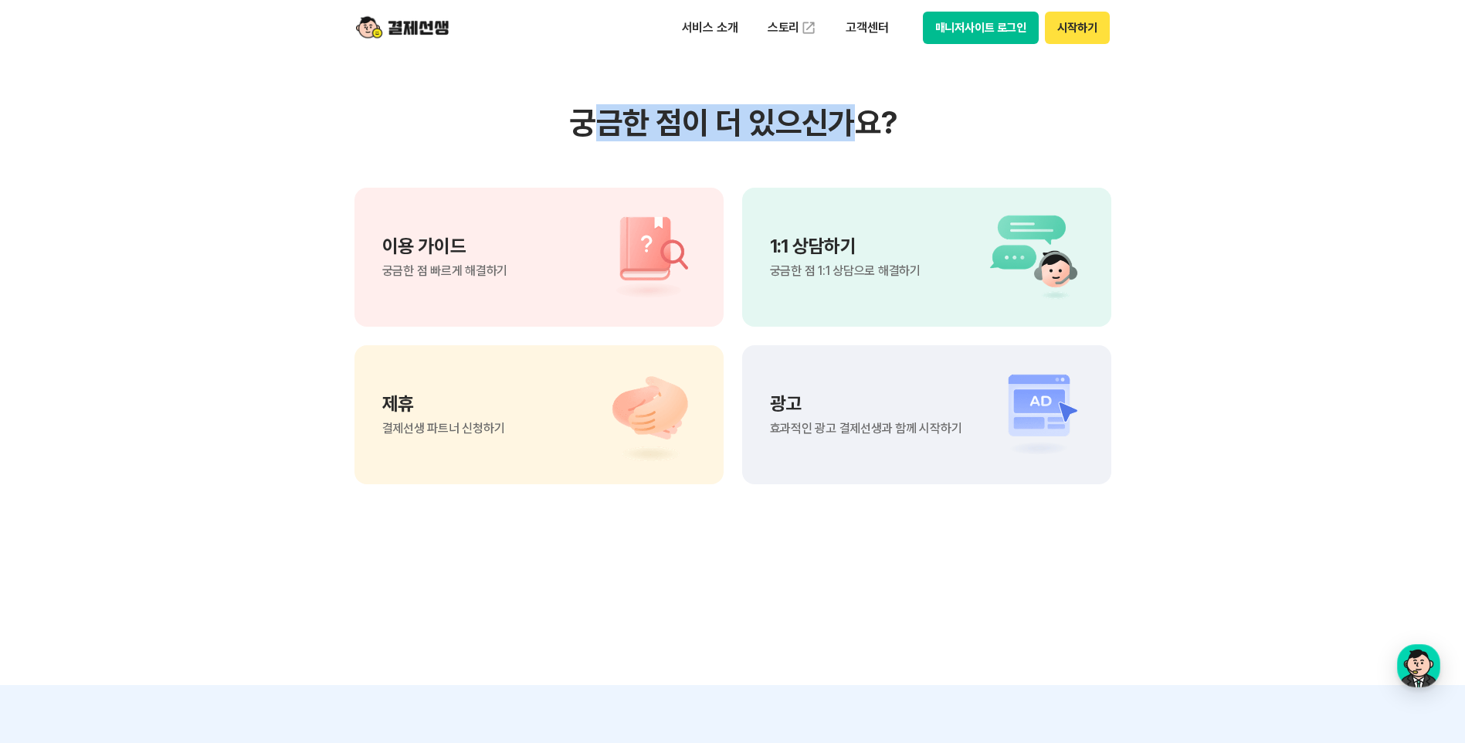
click at [847, 114] on h3 "궁금한 점이 더 있으신가요?" at bounding box center [733, 122] width 757 height 37
drag, startPoint x: 847, startPoint y: 114, endPoint x: 752, endPoint y: 115, distance: 95.0
click at [758, 126] on h3 "궁금한 점이 더 있으신가요?" at bounding box center [733, 122] width 757 height 37
click at [752, 116] on h3 "궁금한 점이 더 있으신가요?" at bounding box center [733, 122] width 757 height 37
click at [745, 124] on h3 "궁금한 점이 더 있으신가요?" at bounding box center [733, 122] width 757 height 37
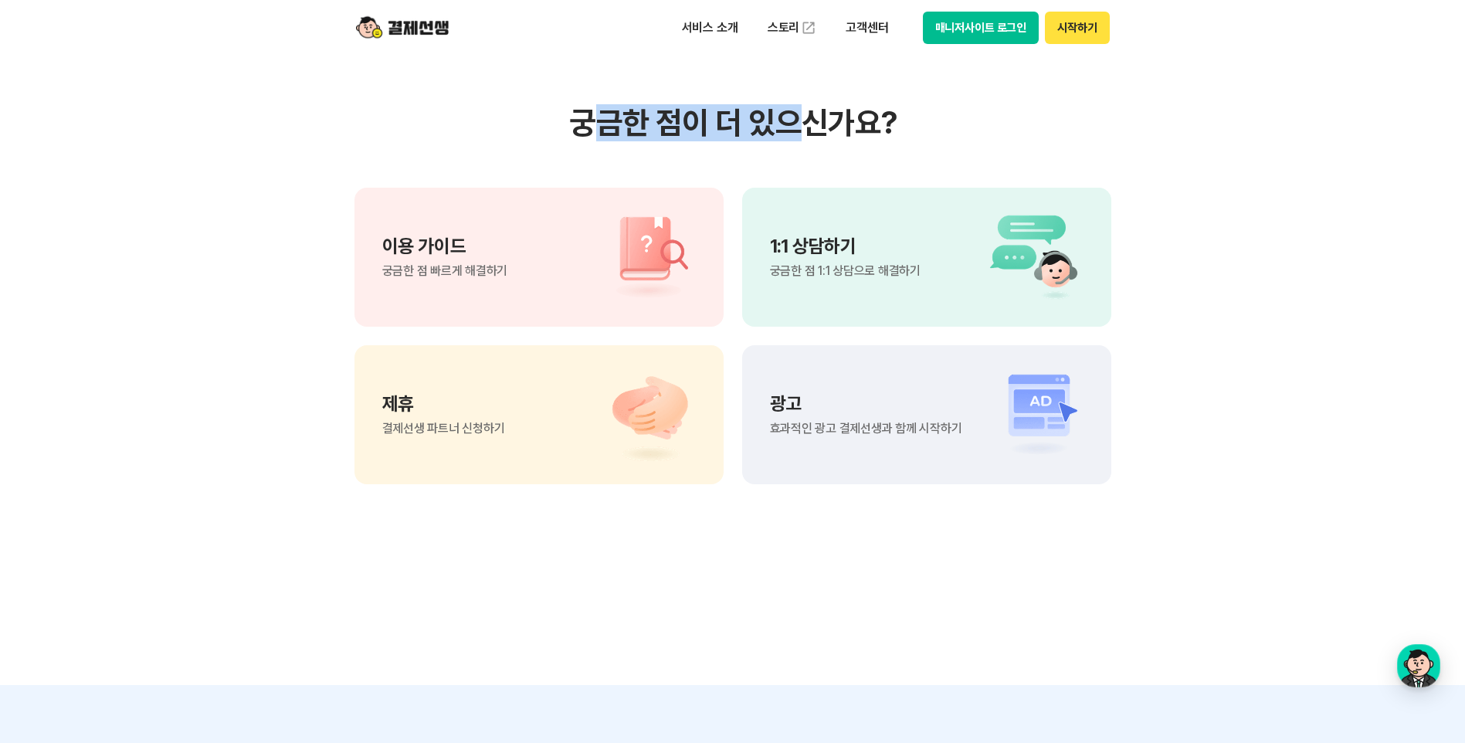
drag, startPoint x: 596, startPoint y: 119, endPoint x: 826, endPoint y: 112, distance: 229.5
click at [826, 112] on h3 "궁금한 점이 더 있으신가요?" at bounding box center [733, 122] width 757 height 37
click at [595, 137] on h3 "궁금한 점이 더 있으신가요?" at bounding box center [733, 122] width 757 height 37
drag, startPoint x: 601, startPoint y: 130, endPoint x: 846, endPoint y: 123, distance: 244.9
click at [846, 123] on h3 "궁금한 점이 더 있으신가요?" at bounding box center [733, 122] width 757 height 37
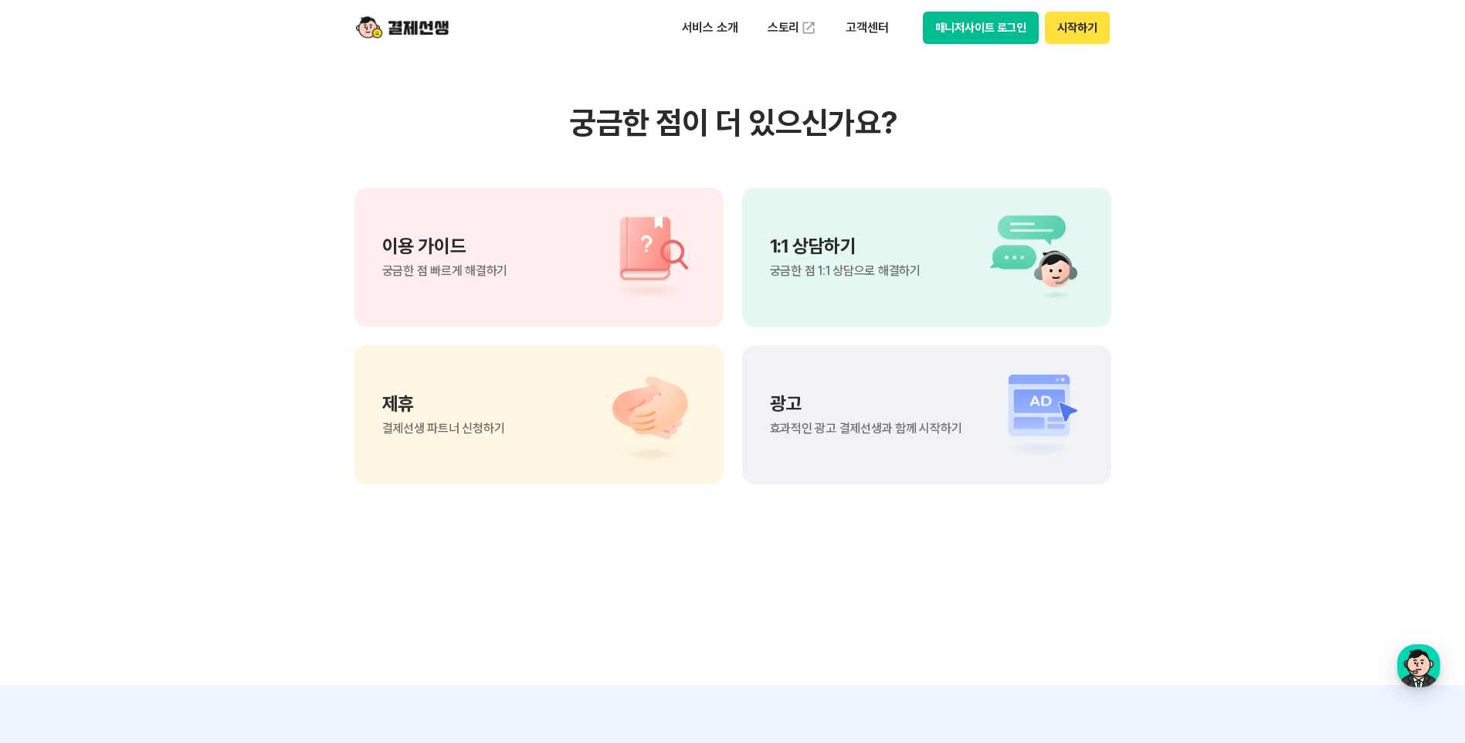
drag, startPoint x: 846, startPoint y: 123, endPoint x: 752, endPoint y: 158, distance: 100.4
click at [752, 158] on div "궁금한 점이 더 있으신가요? 이용 가이드 궁금한 점 빠르게 해결하기 1:1 상담하기 궁금한 점 1:1 상담으로 해결하기 제휴 결제선생 파트너 …" at bounding box center [733, 294] width 757 height 380
drag, startPoint x: 595, startPoint y: 117, endPoint x: 837, endPoint y: 120, distance: 242.5
click at [837, 120] on h3 "궁금한 점이 더 있으신가요?" at bounding box center [733, 122] width 757 height 37
click at [851, 129] on h3 "궁금한 점이 더 있으신가요?" at bounding box center [733, 122] width 757 height 37
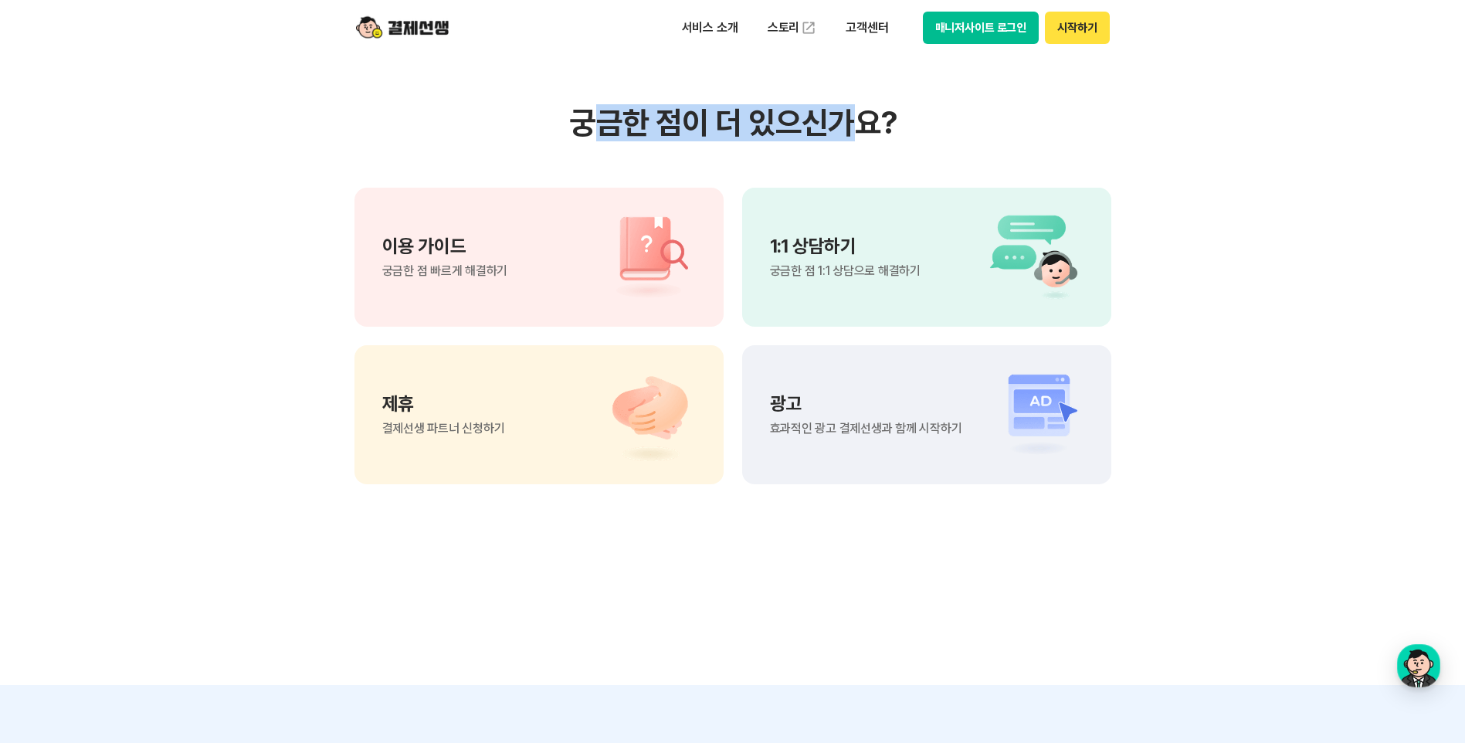
drag, startPoint x: 851, startPoint y: 129, endPoint x: 598, endPoint y: 125, distance: 253.4
click at [598, 125] on h3 "궁금한 점이 더 있으신가요?" at bounding box center [733, 122] width 757 height 37
drag, startPoint x: 598, startPoint y: 125, endPoint x: 607, endPoint y: 144, distance: 20.7
click at [607, 144] on div "궁금한 점이 더 있으신가요? 이용 가이드 궁금한 점 빠르게 해결하기 1:1 상담하기 궁금한 점 1:1 상담으로 해결하기 제휴 결제선생 파트너 …" at bounding box center [733, 294] width 757 height 380
drag, startPoint x: 601, startPoint y: 123, endPoint x: 883, endPoint y: 120, distance: 281.9
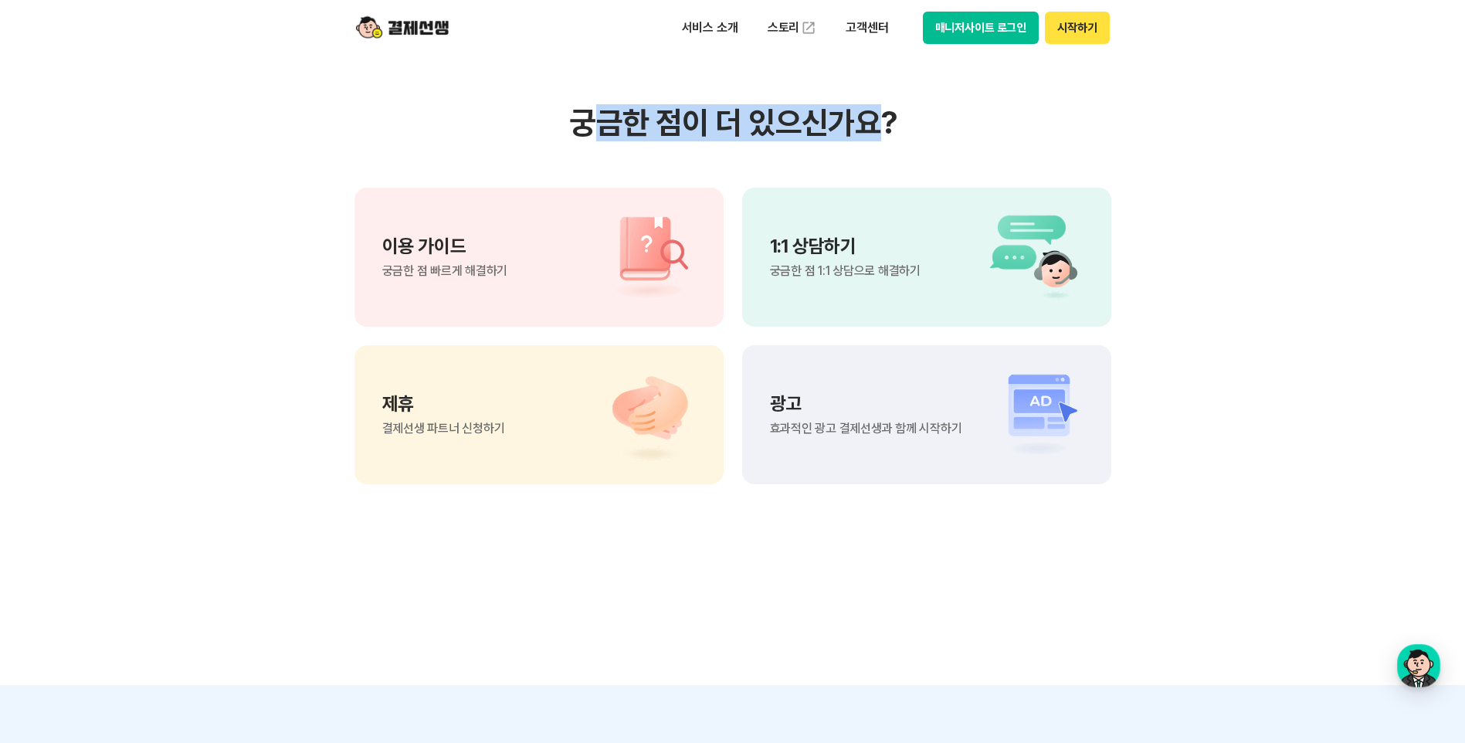
click at [883, 120] on h3 "궁금한 점이 더 있으신가요?" at bounding box center [733, 122] width 757 height 37
click at [659, 141] on h3 "궁금한 점이 더 있으신가요?" at bounding box center [733, 122] width 757 height 37
drag, startPoint x: 592, startPoint y: 121, endPoint x: 845, endPoint y: 115, distance: 252.6
click at [845, 115] on h3 "궁금한 점이 더 있으신가요?" at bounding box center [733, 122] width 757 height 37
drag, startPoint x: 845, startPoint y: 115, endPoint x: 843, endPoint y: 125, distance: 10.2
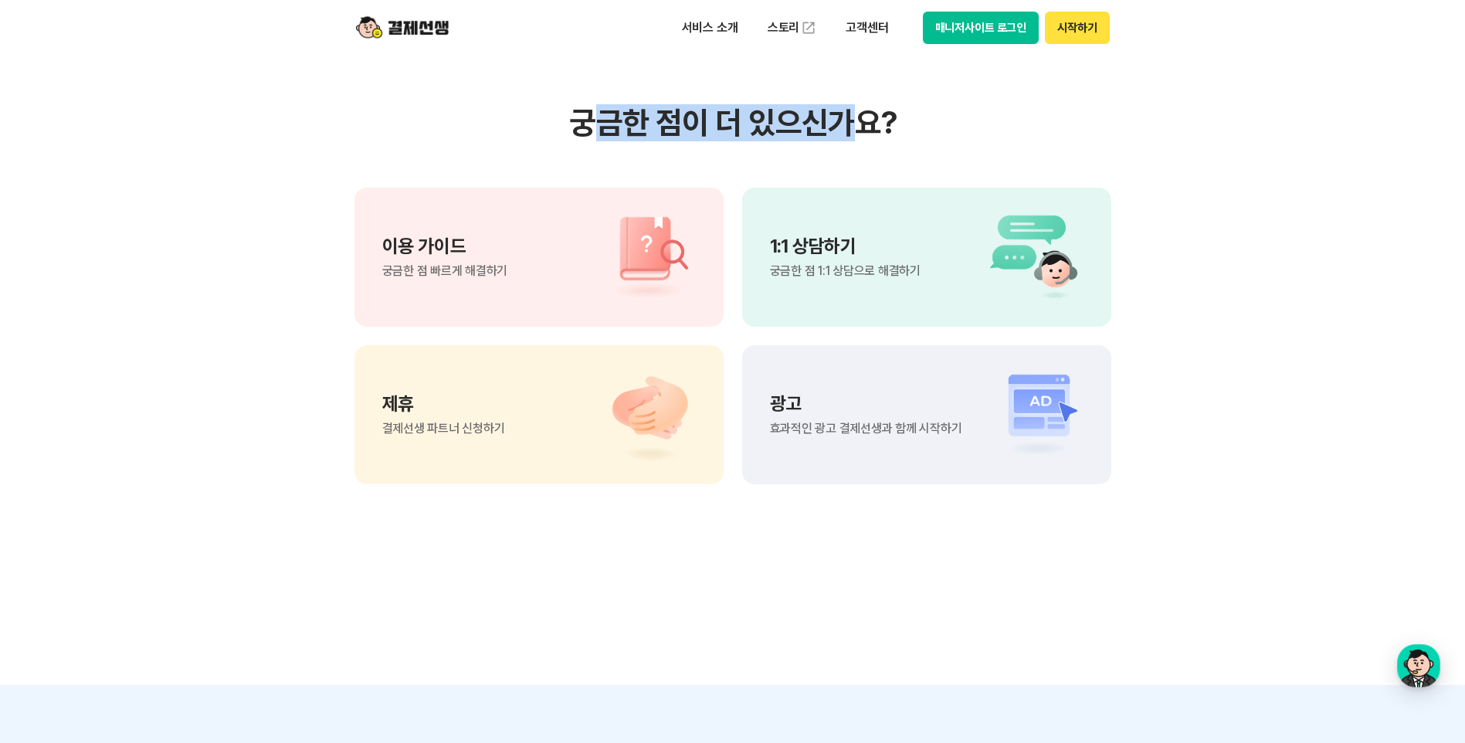
click at [843, 124] on h3 "궁금한 점이 더 있으신가요?" at bounding box center [733, 122] width 757 height 37
drag, startPoint x: 851, startPoint y: 125, endPoint x: 590, endPoint y: 126, distance: 261.1
click at [590, 126] on h3 "궁금한 점이 더 있으신가요?" at bounding box center [733, 122] width 757 height 37
drag, startPoint x: 590, startPoint y: 126, endPoint x: 601, endPoint y: 141, distance: 18.9
click at [601, 141] on div "궁금한 점이 더 있으신가요? 이용 가이드 궁금한 점 빠르게 해결하기 1:1 상담하기 궁금한 점 1:1 상담으로 해결하기 제휴 결제선생 파트너 …" at bounding box center [733, 294] width 757 height 380
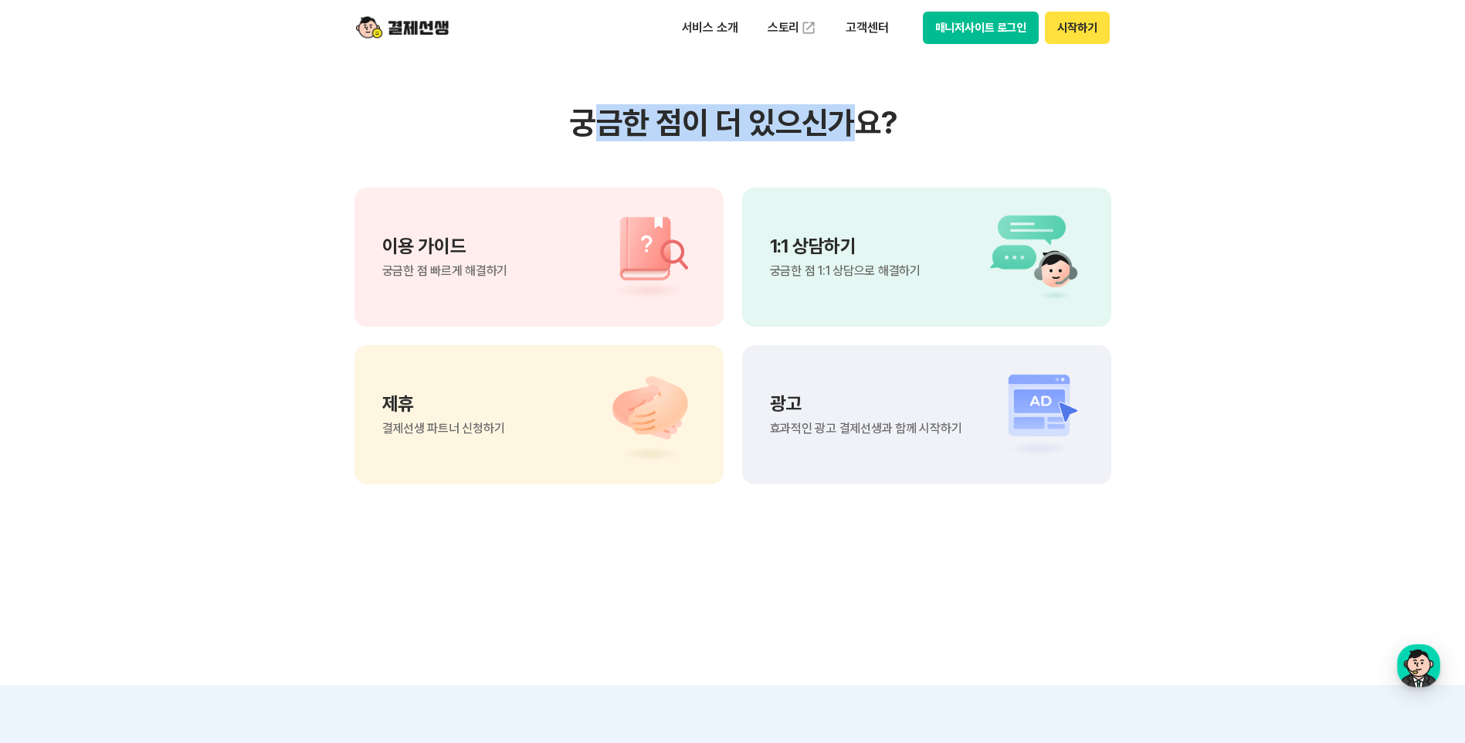
drag, startPoint x: 600, startPoint y: 124, endPoint x: 859, endPoint y: 114, distance: 258.9
click at [859, 114] on h3 "궁금한 점이 더 있으신가요?" at bounding box center [733, 122] width 757 height 37
drag, startPoint x: 859, startPoint y: 114, endPoint x: 787, endPoint y: 142, distance: 77.3
click at [787, 142] on div "궁금한 점이 더 있으신가요? 이용 가이드 궁금한 점 빠르게 해결하기 1:1 상담하기 궁금한 점 1:1 상담으로 해결하기 제휴 결제선생 파트너 …" at bounding box center [733, 294] width 757 height 380
drag, startPoint x: 600, startPoint y: 119, endPoint x: 867, endPoint y: 111, distance: 266.6
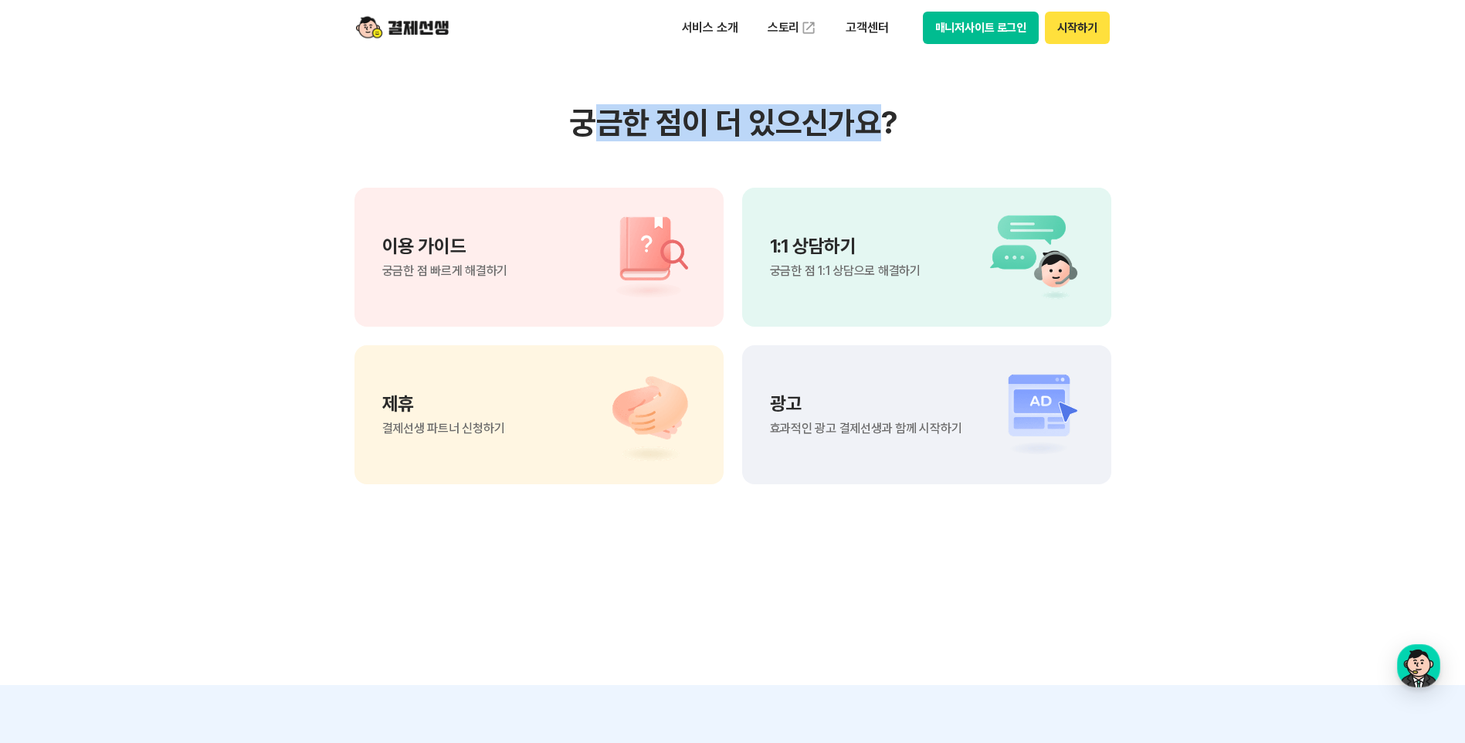
click at [867, 111] on h3 "궁금한 점이 더 있으신가요?" at bounding box center [733, 122] width 757 height 37
drag, startPoint x: 867, startPoint y: 111, endPoint x: 801, endPoint y: 133, distance: 69.1
click at [803, 133] on h3 "궁금한 점이 더 있으신가요?" at bounding box center [733, 122] width 757 height 37
drag, startPoint x: 602, startPoint y: 122, endPoint x: 779, endPoint y: 117, distance: 176.2
click at [779, 117] on h3 "궁금한 점이 더 있으신가요?" at bounding box center [733, 122] width 757 height 37
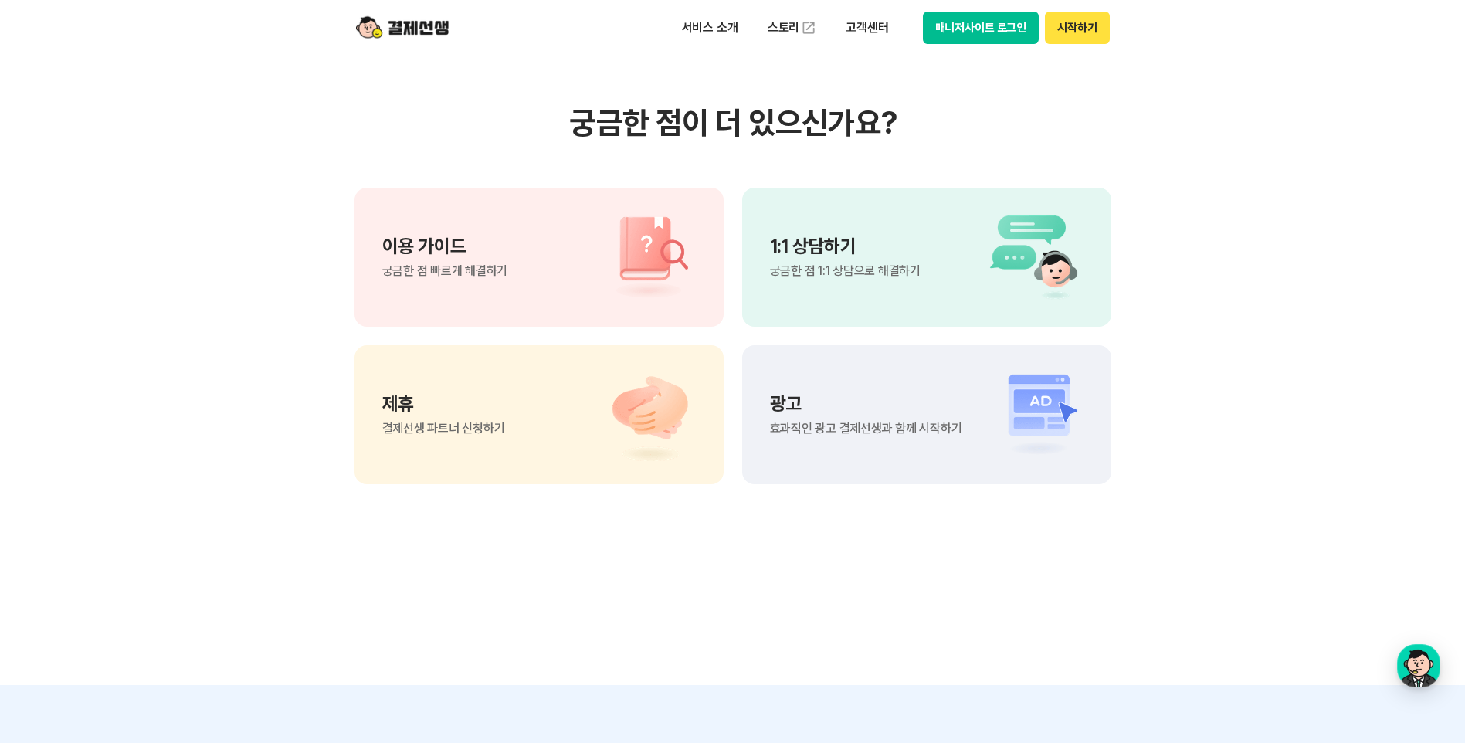
drag, startPoint x: 779, startPoint y: 117, endPoint x: 860, endPoint y: 141, distance: 85.3
click at [860, 141] on h3 "궁금한 점이 더 있으신가요?" at bounding box center [733, 122] width 757 height 37
drag, startPoint x: 850, startPoint y: 124, endPoint x: 599, endPoint y: 117, distance: 251.1
click at [599, 117] on h3 "궁금한 점이 더 있으신가요?" at bounding box center [733, 122] width 757 height 37
drag, startPoint x: 599, startPoint y: 117, endPoint x: 603, endPoint y: 143, distance: 25.9
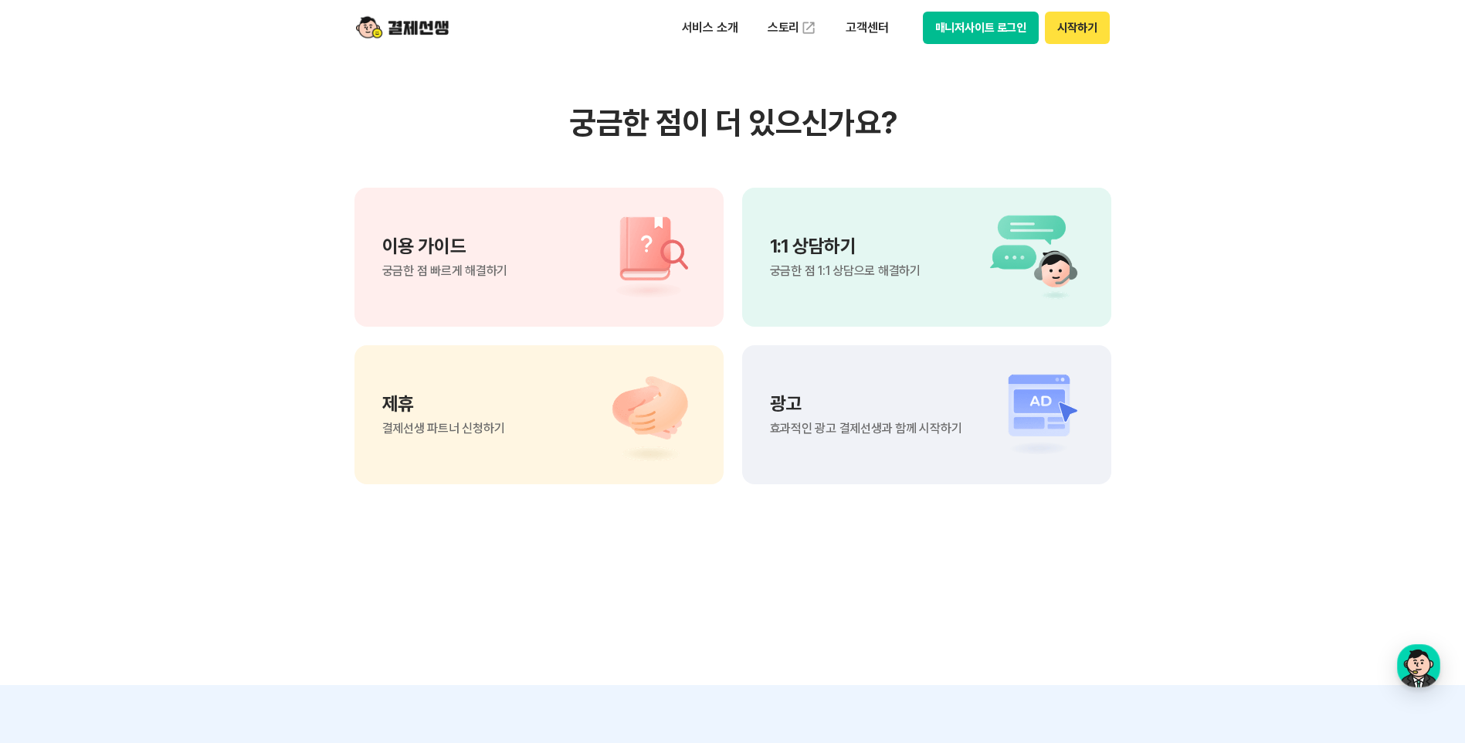
click at [603, 143] on div "궁금한 점이 더 있으신가요? 이용 가이드 궁금한 점 빠르게 해결하기 1:1 상담하기 궁금한 점 1:1 상담으로 해결하기 제휴 결제선생 파트너 …" at bounding box center [733, 294] width 757 height 380
drag, startPoint x: 598, startPoint y: 121, endPoint x: 842, endPoint y: 118, distance: 244.1
click at [842, 118] on h3 "궁금한 점이 더 있으신가요?" at bounding box center [733, 122] width 757 height 37
drag, startPoint x: 842, startPoint y: 118, endPoint x: 843, endPoint y: 132, distance: 13.9
click at [843, 132] on h3 "궁금한 점이 더 있으신가요?" at bounding box center [733, 122] width 757 height 37
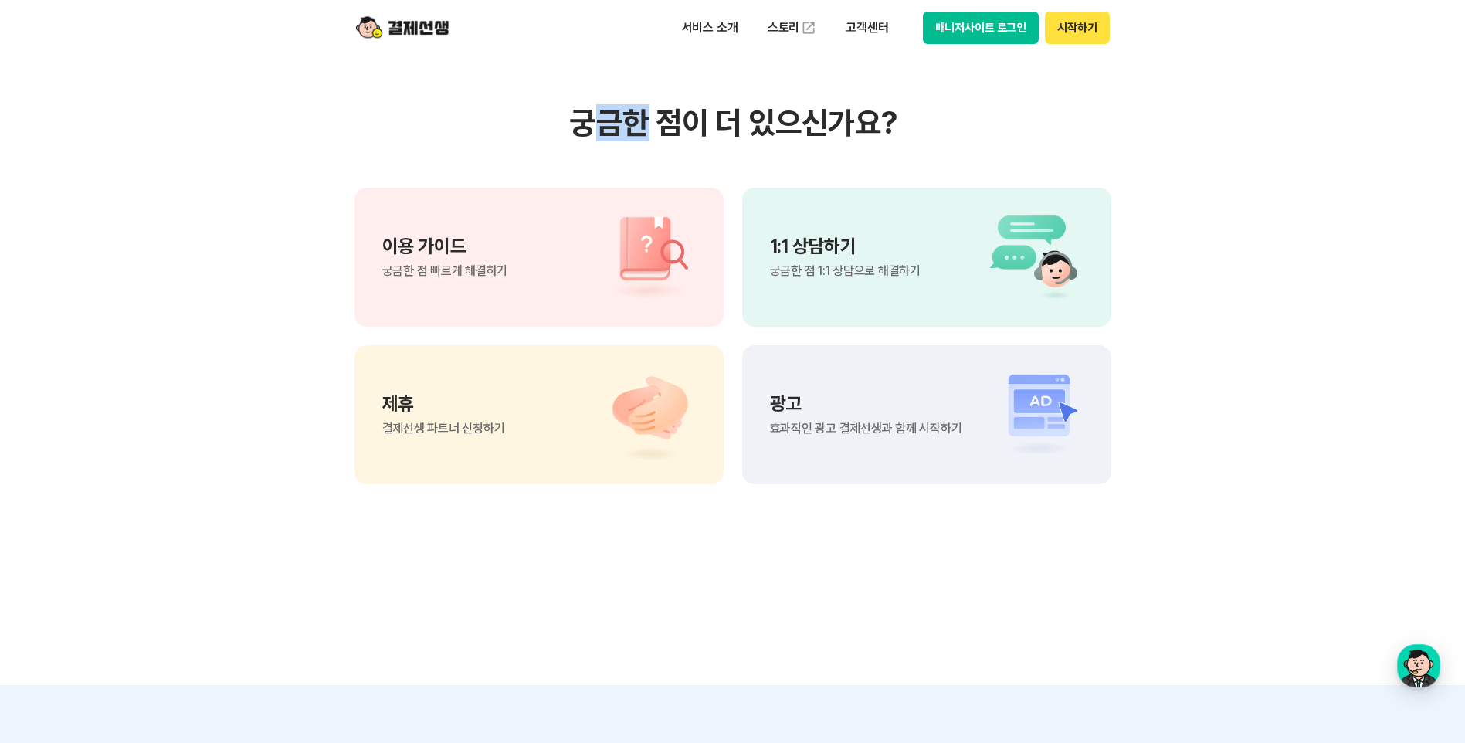
drag, startPoint x: 630, startPoint y: 127, endPoint x: 645, endPoint y: 124, distance: 15.2
click at [645, 124] on h3 "궁금한 점이 더 있으신가요?" at bounding box center [733, 122] width 757 height 37
drag, startPoint x: 645, startPoint y: 124, endPoint x: 835, endPoint y: 131, distance: 190.2
click at [835, 131] on h3 "궁금한 점이 더 있으신가요?" at bounding box center [733, 122] width 757 height 37
drag, startPoint x: 855, startPoint y: 127, endPoint x: 581, endPoint y: 117, distance: 274.4
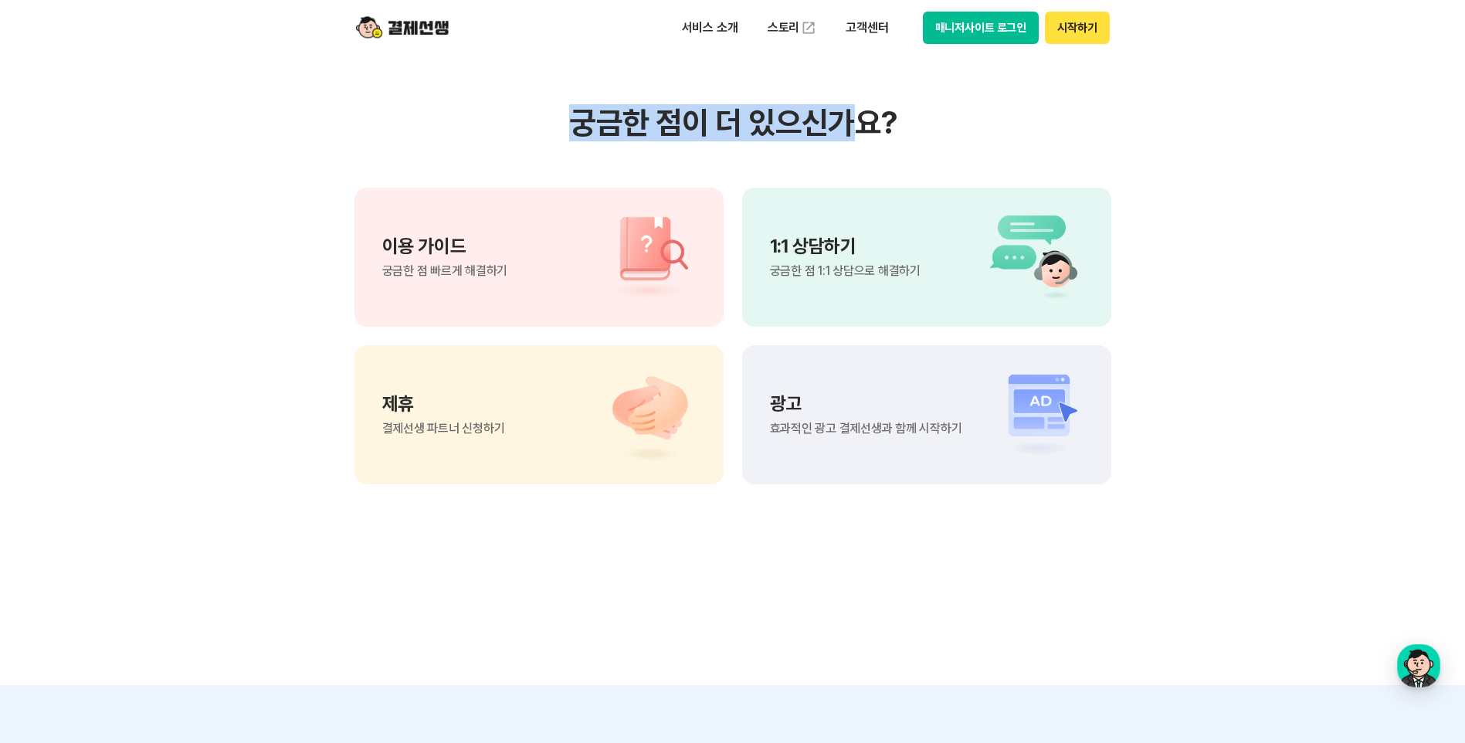
click at [581, 117] on h3 "궁금한 점이 더 있으신가요?" at bounding box center [733, 122] width 757 height 37
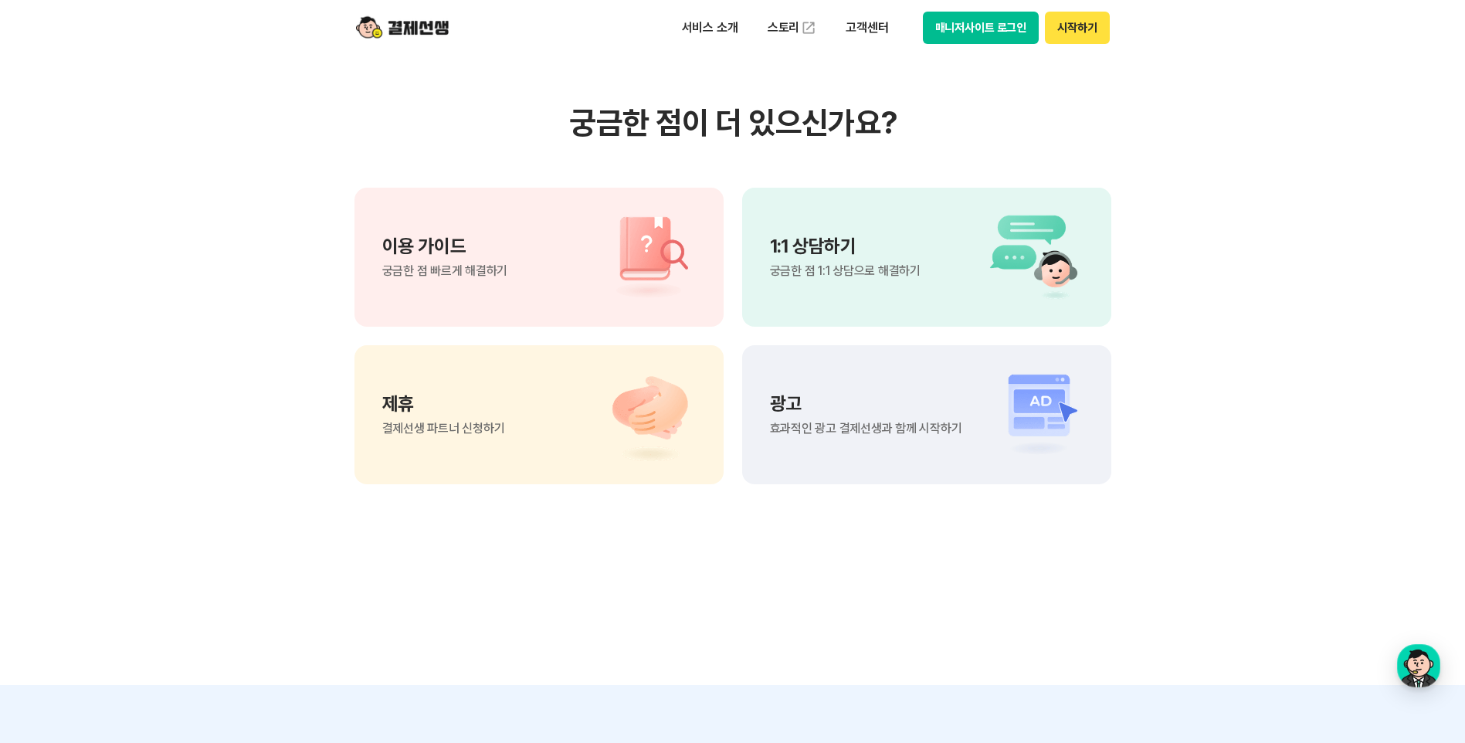
drag, startPoint x: 581, startPoint y: 117, endPoint x: 600, endPoint y: 161, distance: 48.1
click at [600, 161] on div "궁금한 점이 더 있으신가요? 이용 가이드 궁금한 점 빠르게 해결하기 1:1 상담하기 궁금한 점 1:1 상담으로 해결하기 제휴 결제선생 파트너 …" at bounding box center [733, 294] width 757 height 380
drag, startPoint x: 596, startPoint y: 134, endPoint x: 811, endPoint y: 125, distance: 214.9
click at [811, 125] on h3 "궁금한 점이 더 있으신가요?" at bounding box center [733, 122] width 757 height 37
drag, startPoint x: 853, startPoint y: 127, endPoint x: 595, endPoint y: 119, distance: 258.1
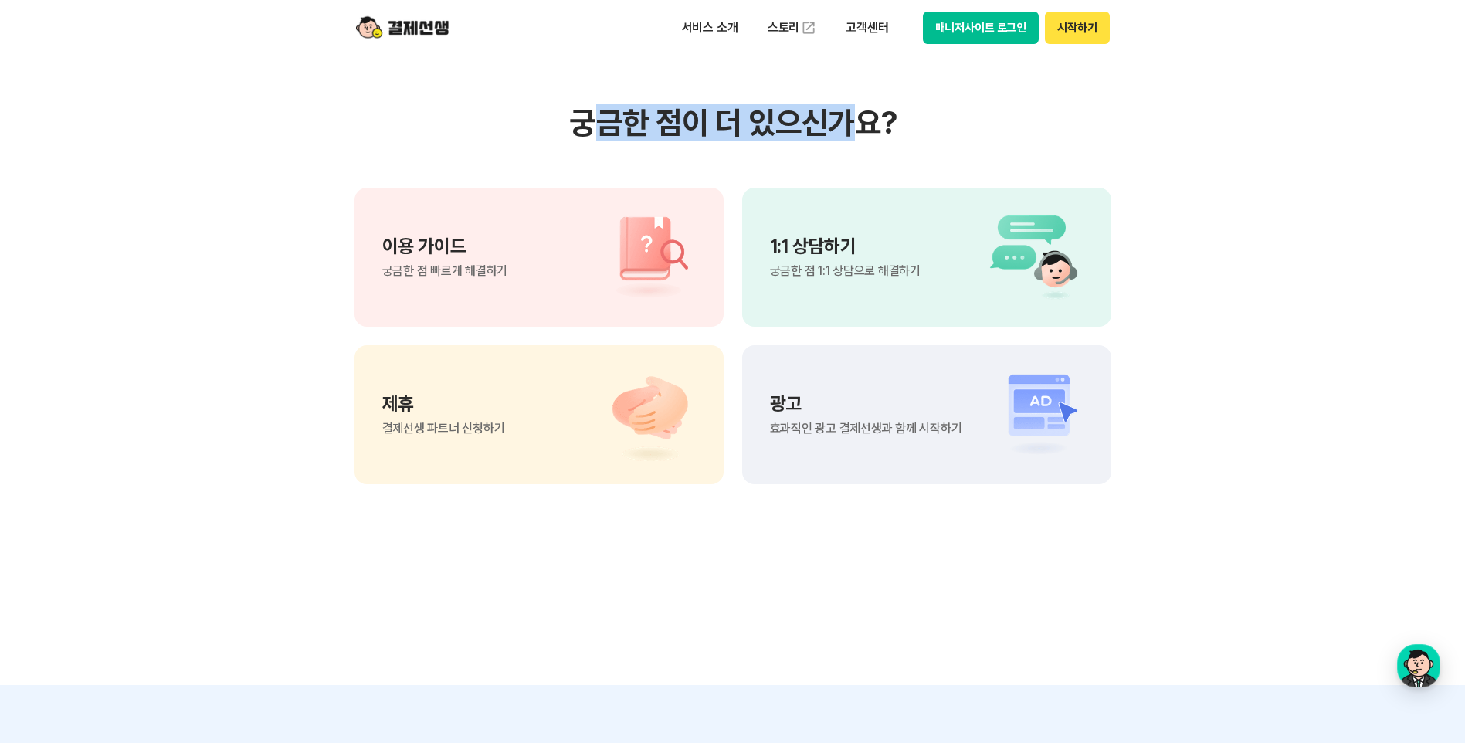
click at [595, 119] on h3 "궁금한 점이 더 있으신가요?" at bounding box center [733, 122] width 757 height 37
drag, startPoint x: 595, startPoint y: 119, endPoint x: 609, endPoint y: 134, distance: 20.8
click at [609, 134] on h3 "궁금한 점이 더 있으신가요?" at bounding box center [733, 122] width 757 height 37
drag, startPoint x: 604, startPoint y: 120, endPoint x: 857, endPoint y: 100, distance: 254.1
click at [857, 100] on section "궁금한 점이 더 있으신가요? 이용 가이드 궁금한 점 빠르게 해결하기 1:1 상담하기 궁금한 점 1:1 상담으로 해결하기 제휴 결제선생 파트너 …" at bounding box center [732, 294] width 1465 height 782
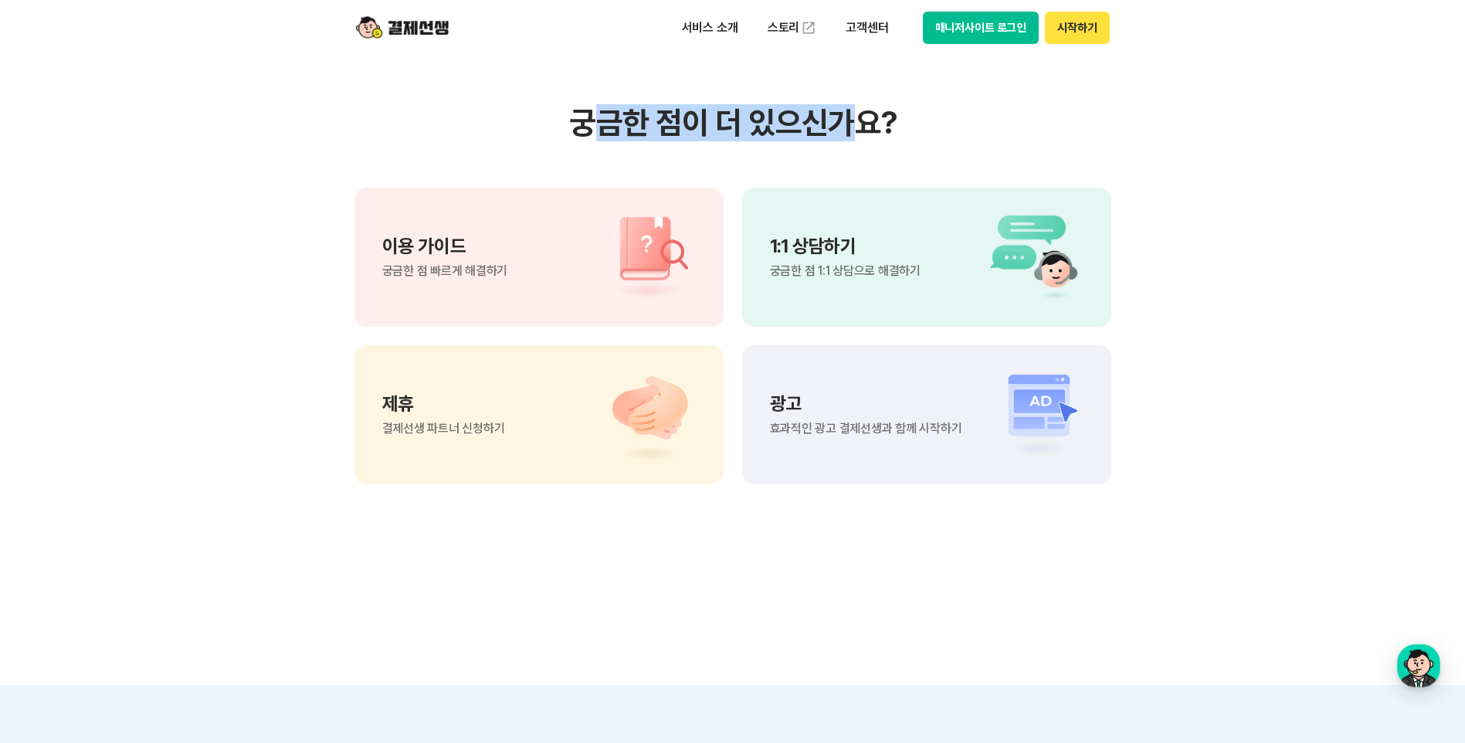
drag, startPoint x: 857, startPoint y: 100, endPoint x: 840, endPoint y: 134, distance: 37.3
click at [841, 134] on h3 "궁금한 점이 더 있으신가요?" at bounding box center [733, 122] width 757 height 37
drag, startPoint x: 848, startPoint y: 128, endPoint x: 606, endPoint y: 131, distance: 241.8
click at [606, 131] on h3 "궁금한 점이 더 있으신가요?" at bounding box center [733, 122] width 757 height 37
drag, startPoint x: 606, startPoint y: 131, endPoint x: 605, endPoint y: 145, distance: 14.8
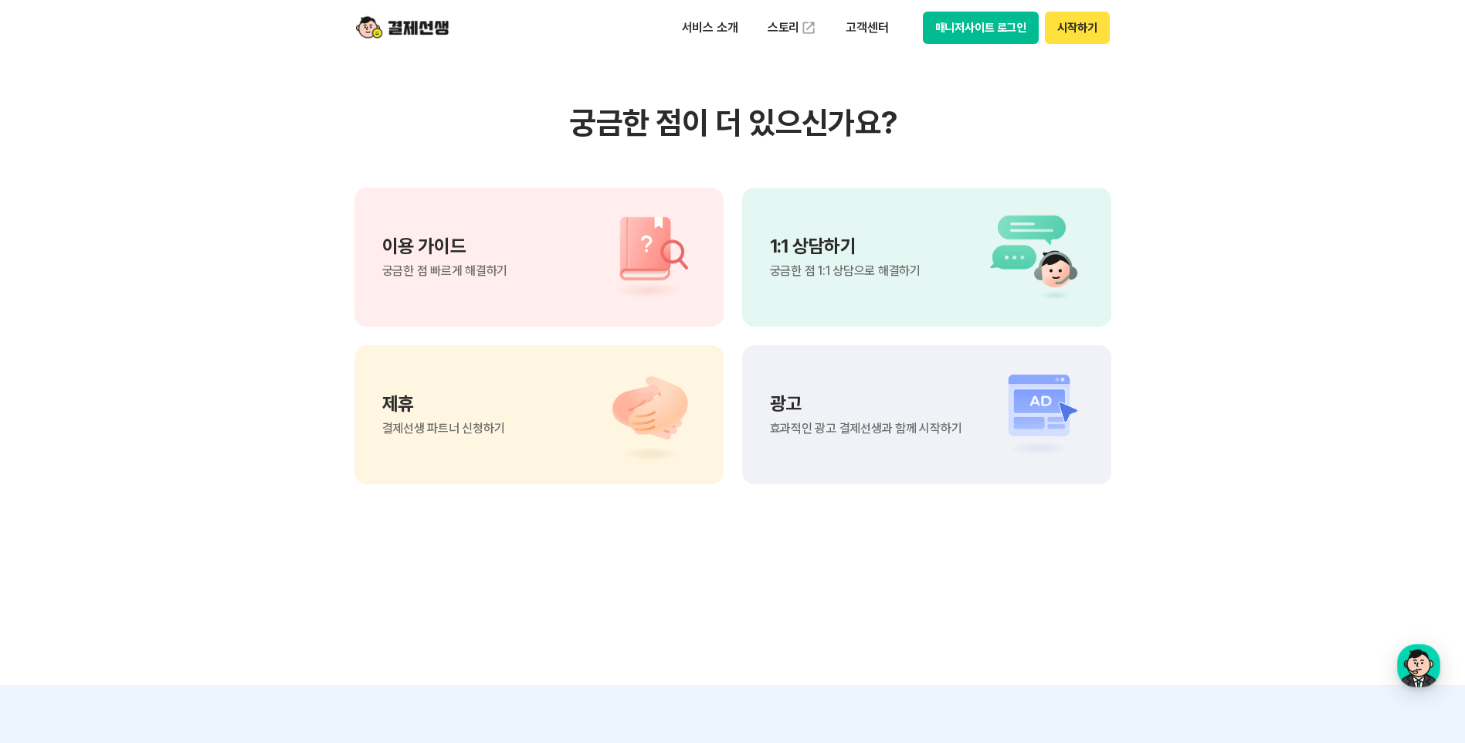
click at [605, 145] on div "궁금한 점이 더 있으신가요? 이용 가이드 궁금한 점 빠르게 해결하기 1:1 상담하기 궁금한 점 1:1 상담으로 해결하기 제휴 결제선생 파트너 …" at bounding box center [733, 294] width 757 height 380
drag, startPoint x: 602, startPoint y: 120, endPoint x: 853, endPoint y: 117, distance: 251.0
click at [853, 117] on h3 "궁금한 점이 더 있으신가요?" at bounding box center [733, 122] width 757 height 37
drag, startPoint x: 853, startPoint y: 117, endPoint x: 826, endPoint y: 138, distance: 34.1
click at [826, 138] on h3 "궁금한 점이 더 있으신가요?" at bounding box center [733, 122] width 757 height 37
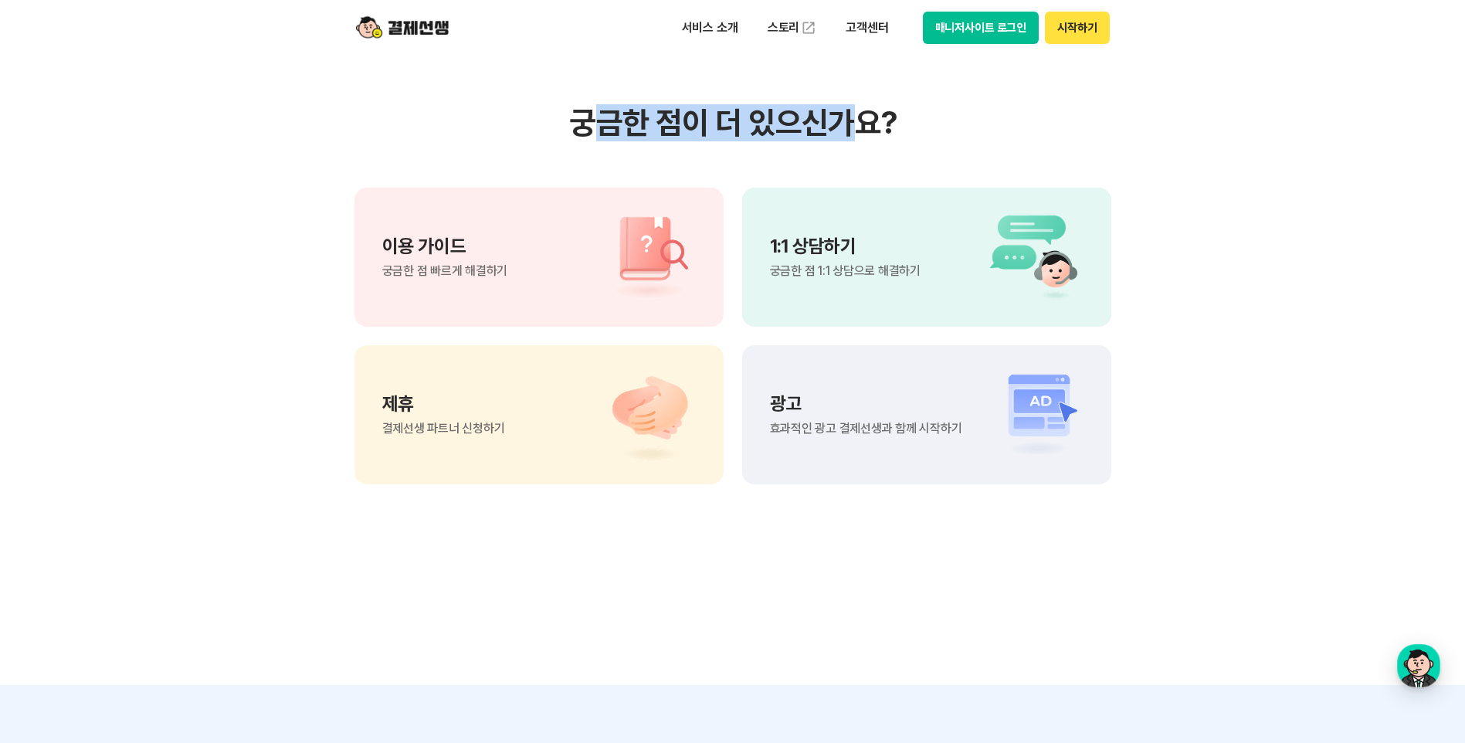
drag
click at [853, 123] on h3 "궁금한 점이 더 있으신가요?" at bounding box center [733, 122] width 757 height 37
drag, startPoint x: 853, startPoint y: 123, endPoint x: 768, endPoint y: 156, distance: 91.2
click at [768, 156] on div "궁금한 점이 더 있으신가요? 이용 가이드 궁금한 점 빠르게 해결하기 1:1 상담하기 궁금한 점 1:1 상담으로 해결하기 제휴 결제선생 파트너 …" at bounding box center [733, 294] width 757 height 380
drag, startPoint x: 604, startPoint y: 135, endPoint x: 843, endPoint y: 133, distance: 238.7
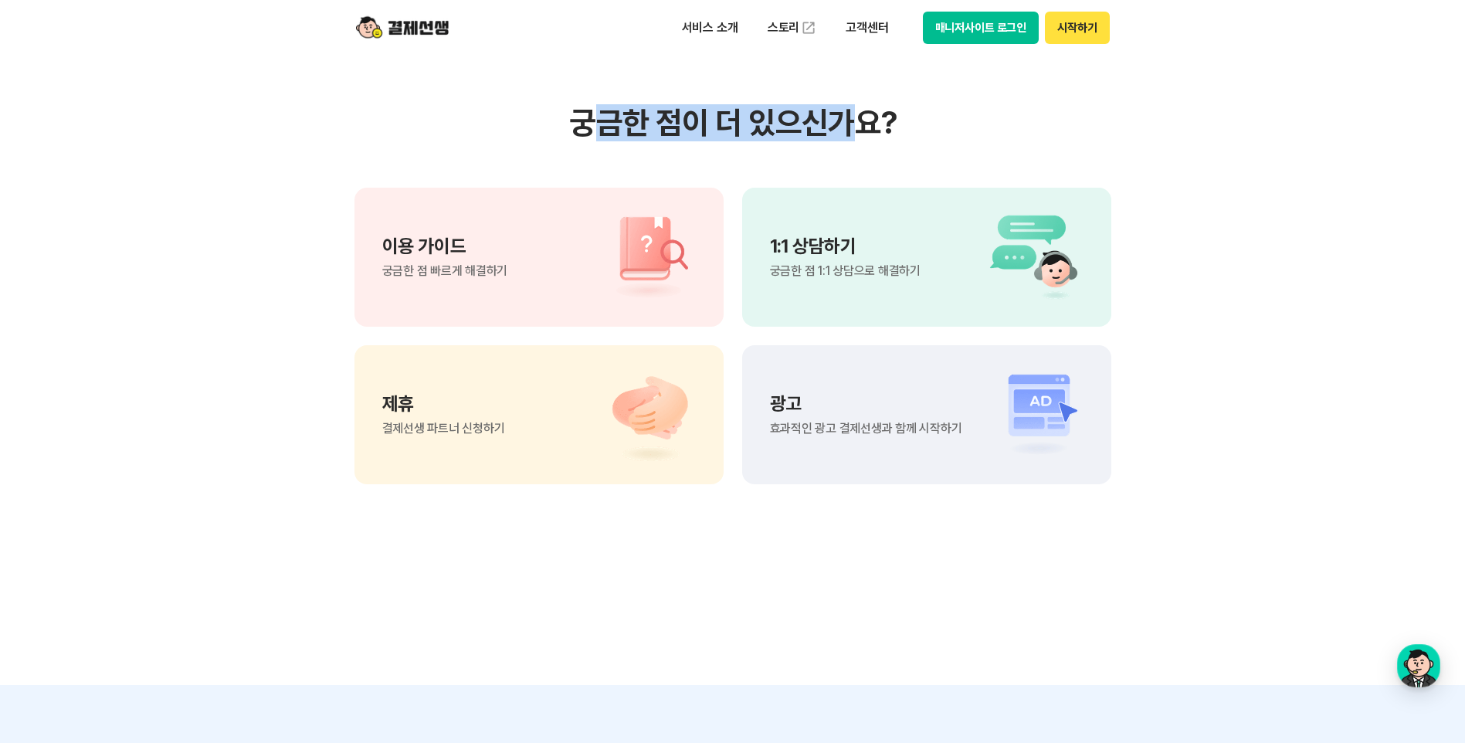
click at [843, 133] on h3 "궁금한 점이 더 있으신가요?" at bounding box center [733, 122] width 757 height 37
drag, startPoint x: 605, startPoint y: 127, endPoint x: 857, endPoint y: 127, distance: 251.8
click at [857, 127] on h3 "궁금한 점이 더 있으신가요?" at bounding box center [733, 122] width 757 height 37
drag, startPoint x: 857, startPoint y: 127, endPoint x: 794, endPoint y: 141, distance: 63.9
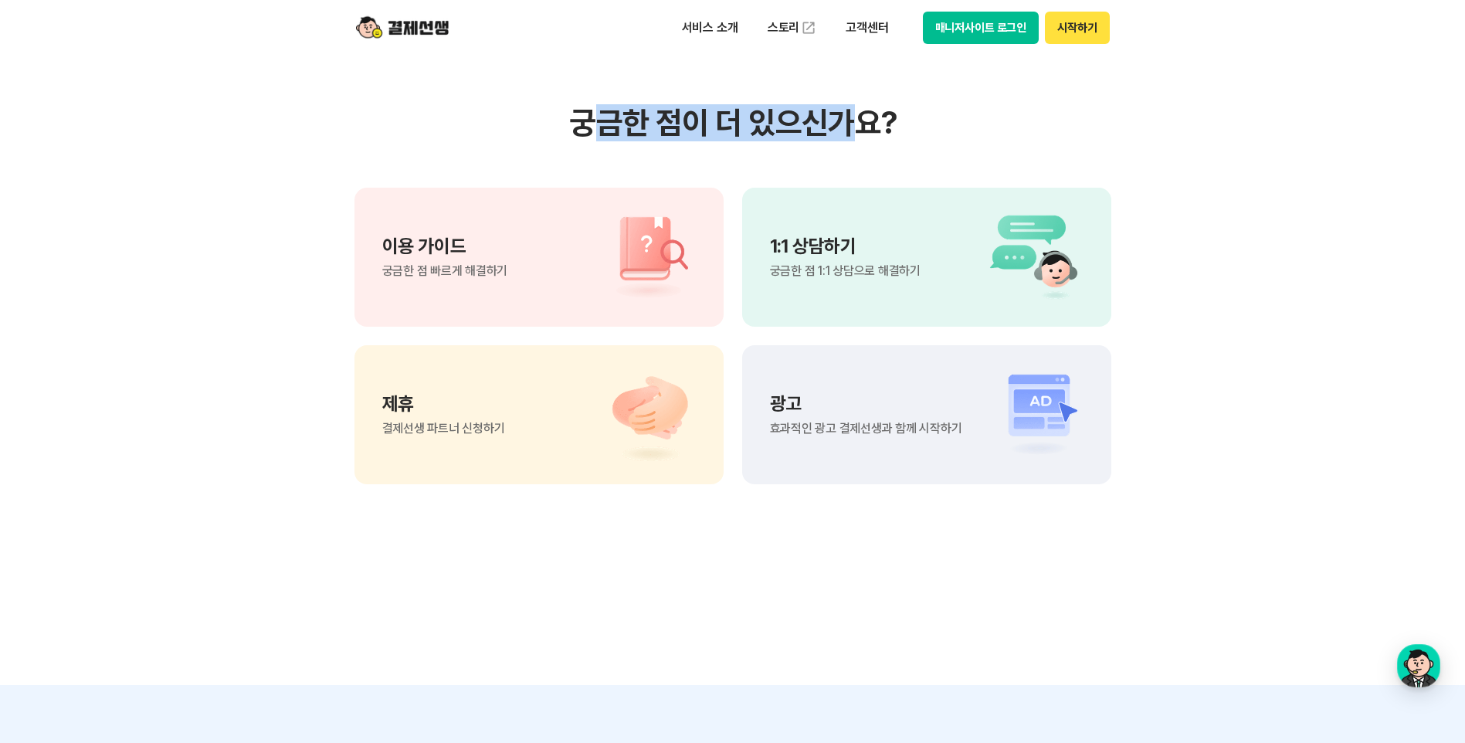
click at [794, 141] on h3 "궁금한 점이 더 있으신가요?" at bounding box center [733, 122] width 757 height 37
drag, startPoint x: 612, startPoint y: 131, endPoint x: 834, endPoint y: 134, distance: 221.7
click at [834, 134] on h3 "궁금한 점이 더 있으신가요?" at bounding box center [733, 122] width 757 height 37
drag, startPoint x: 834, startPoint y: 134, endPoint x: 816, endPoint y: 148, distance: 22.7
click at [816, 148] on div "궁금한 점이 더 있으신가요? 이용 가이드 궁금한 점 빠르게 해결하기 1:1 상담하기 궁금한 점 1:1 상담으로 해결하기 제휴 결제선생 파트너 …" at bounding box center [733, 294] width 757 height 380
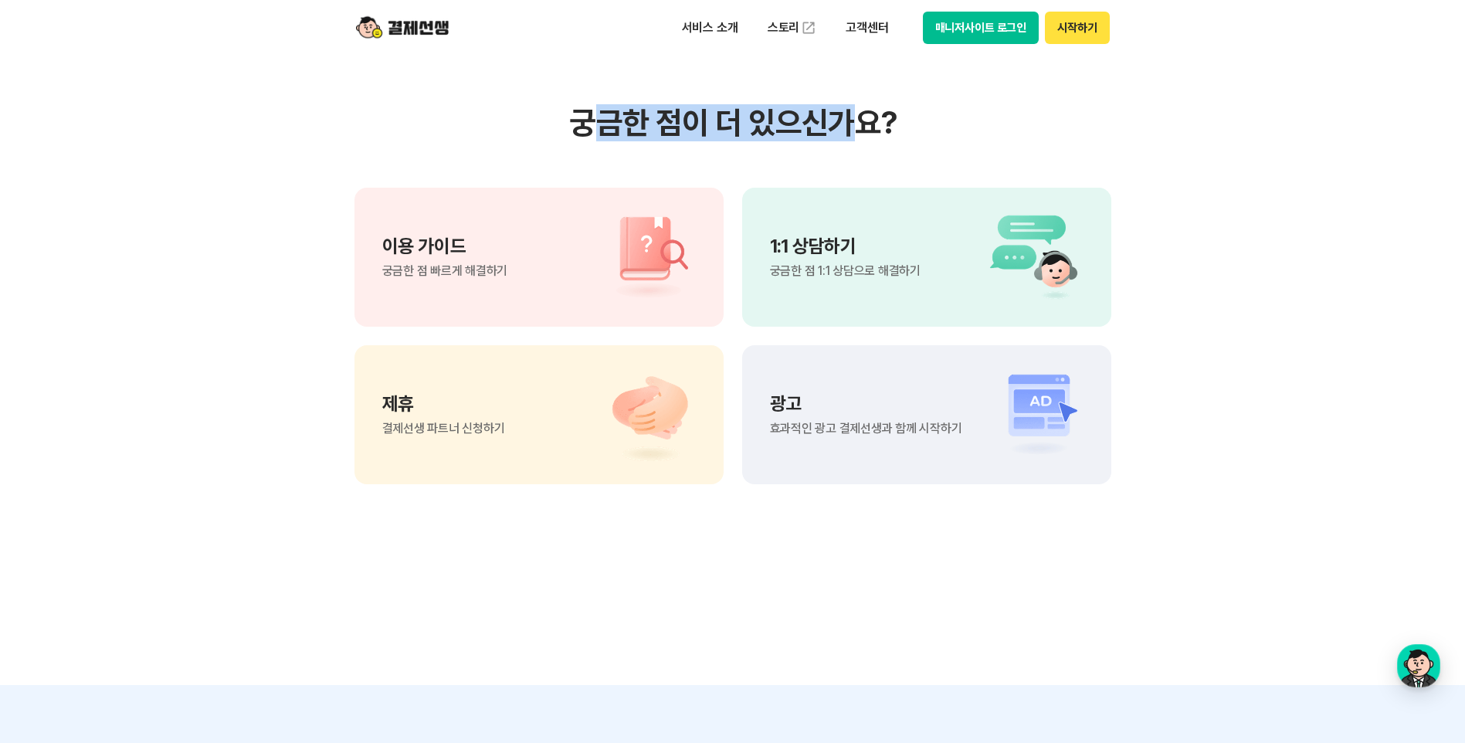
drag, startPoint x: 602, startPoint y: 133, endPoint x: 843, endPoint y: 134, distance: 240.2
click at [843, 134] on h3 "궁금한 점이 더 있으신가요?" at bounding box center [733, 122] width 757 height 37
drag, startPoint x: 843, startPoint y: 134, endPoint x: 742, endPoint y: 153, distance: 102.2
click at [742, 153] on div "궁금한 점이 더 있으신가요? 이용 가이드 궁금한 점 빠르게 해결하기 1:1 상담하기 궁금한 점 1:1 상담으로 해결하기 제휴 결제선생 파트너 …" at bounding box center [733, 294] width 757 height 380
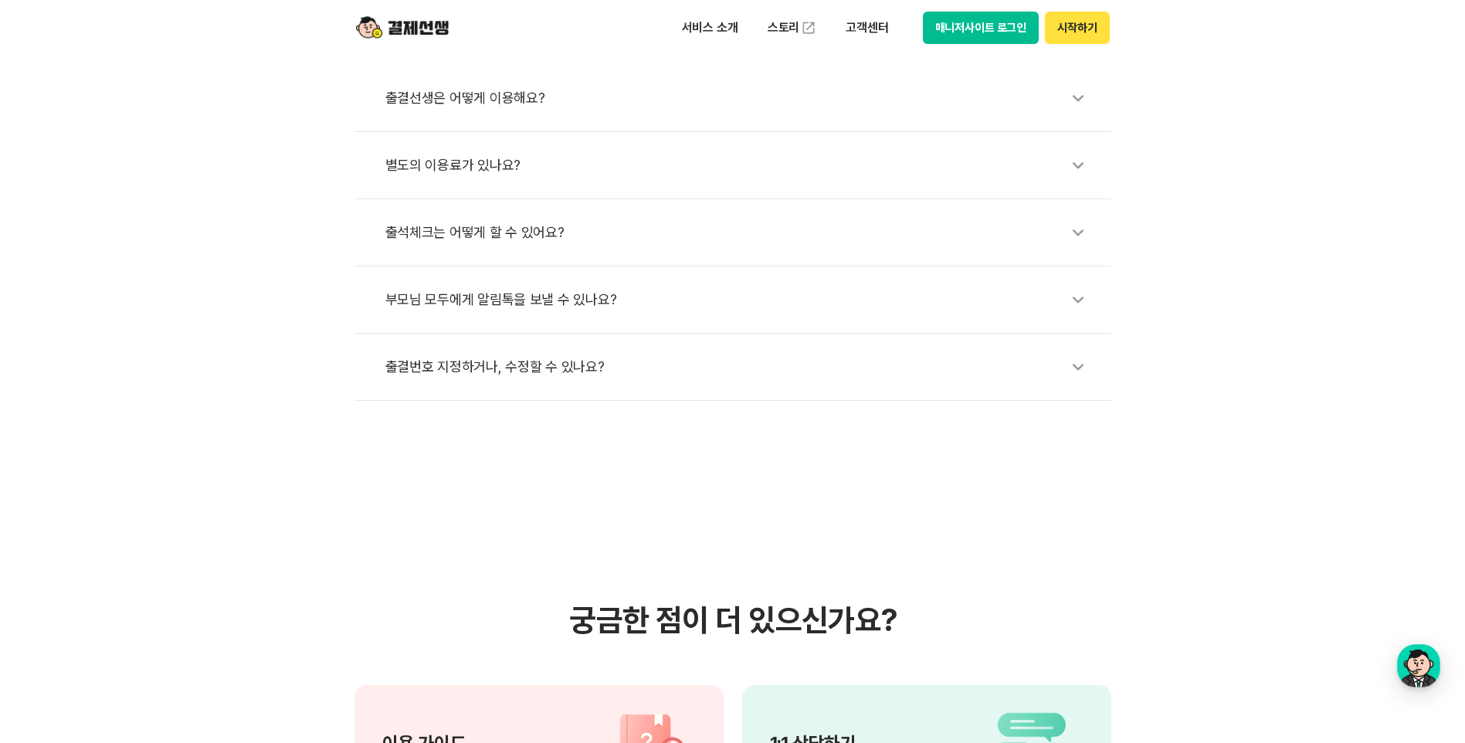
scroll to position [309, 0]
